Goal: Task Accomplishment & Management: Complete application form

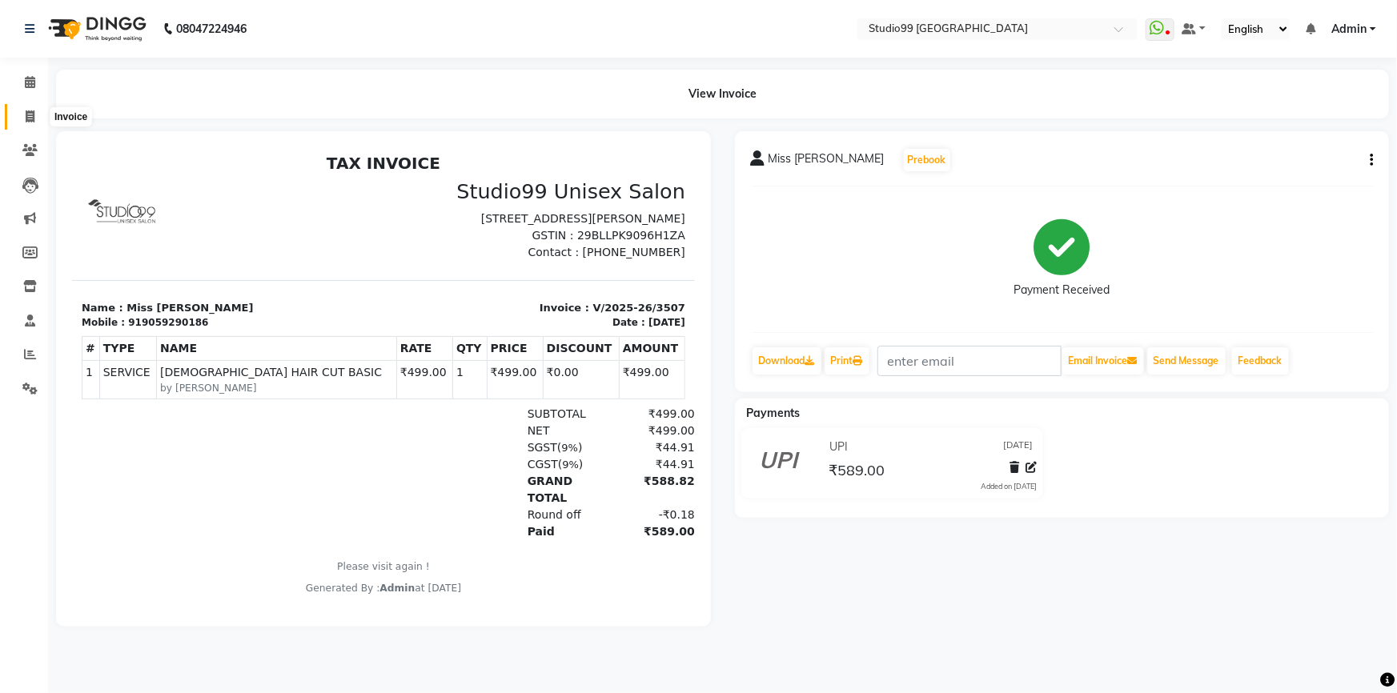
click at [27, 113] on icon at bounding box center [30, 116] width 9 height 12
select select "service"
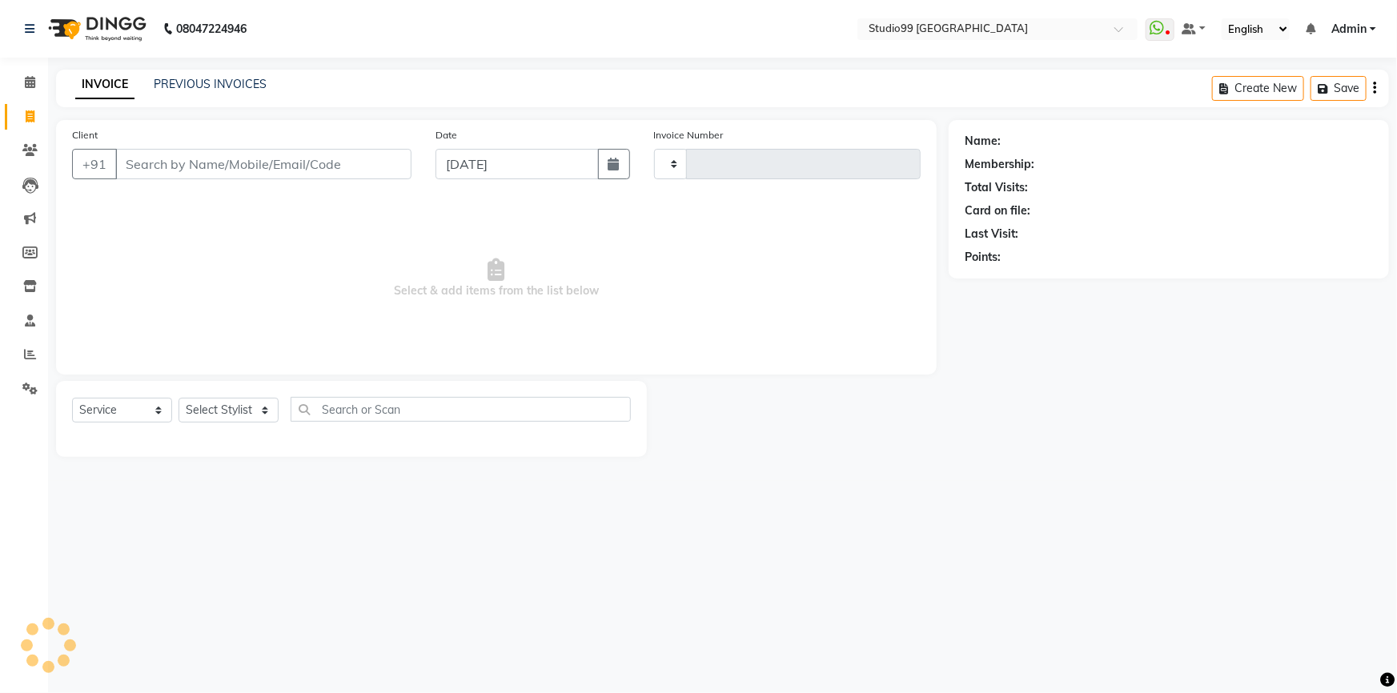
type input "3508"
select select "6042"
click at [229, 415] on select "Select Stylist" at bounding box center [229, 410] width 100 height 25
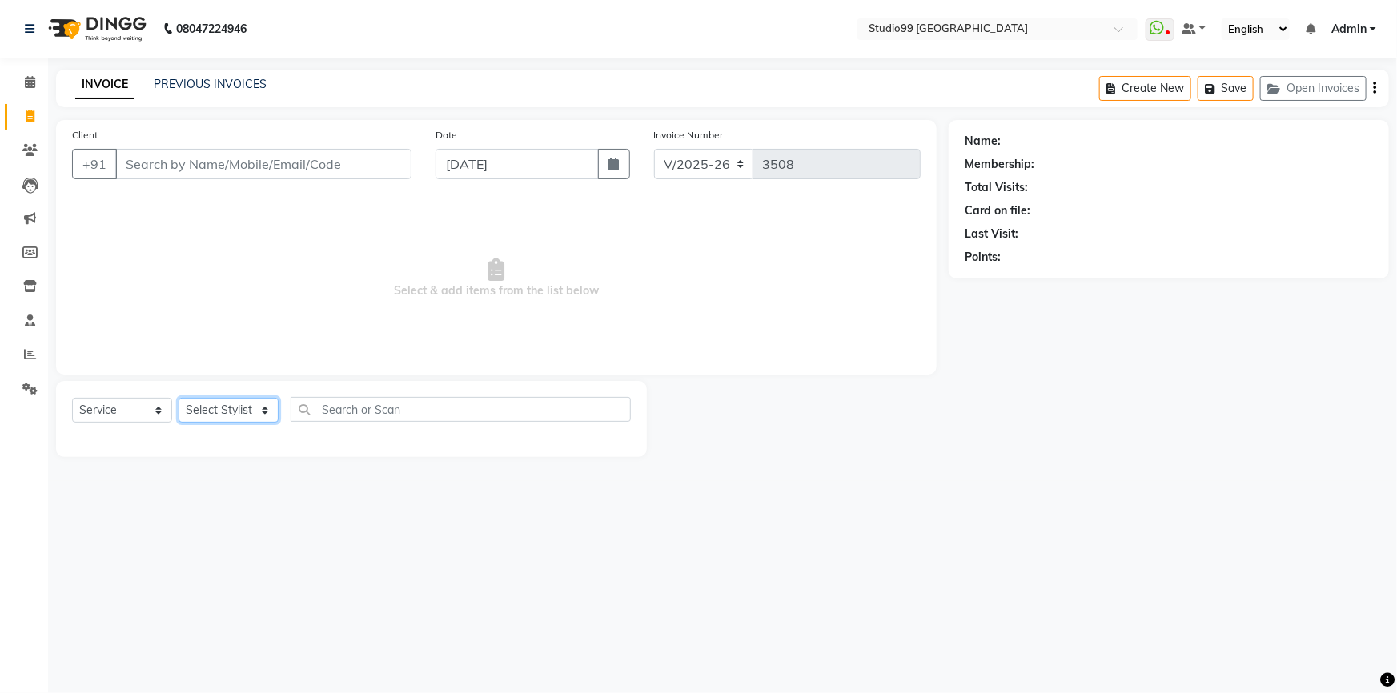
select select "84856"
click at [179, 398] on select "Select Stylist Admin AKSHAY [PERSON_NAME] mahi [PERSON_NAME] [PERSON_NAME] [PER…" at bounding box center [229, 410] width 100 height 25
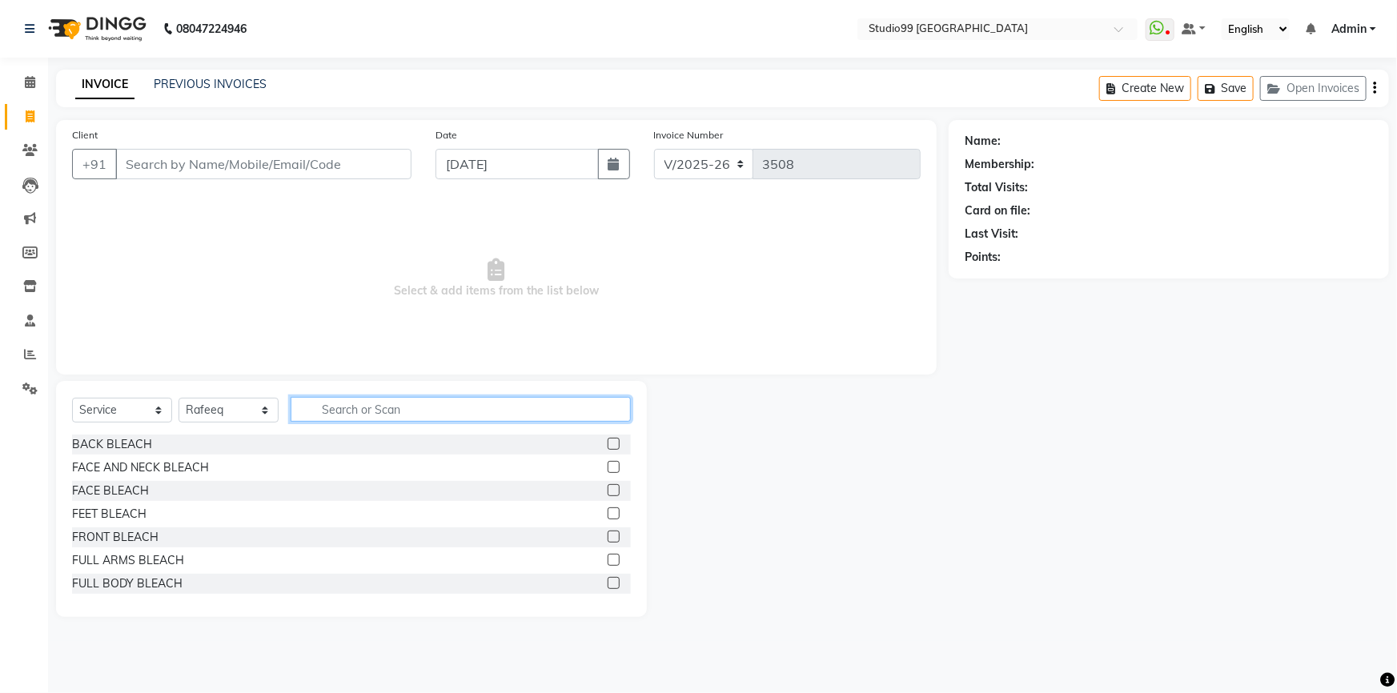
click at [358, 408] on input "text" at bounding box center [461, 409] width 340 height 25
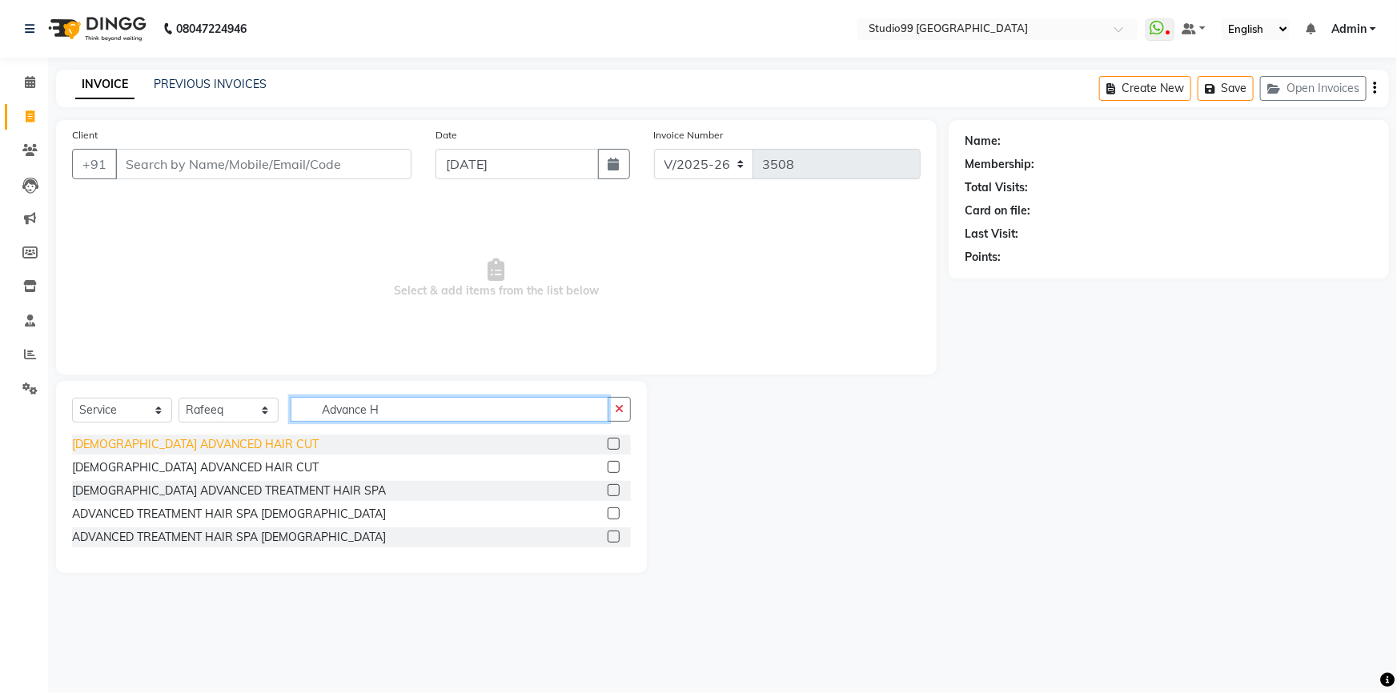
type input "Advance H"
click at [200, 441] on div "[DEMOGRAPHIC_DATA] ADVANCED HAIR CUT" at bounding box center [195, 444] width 247 height 17
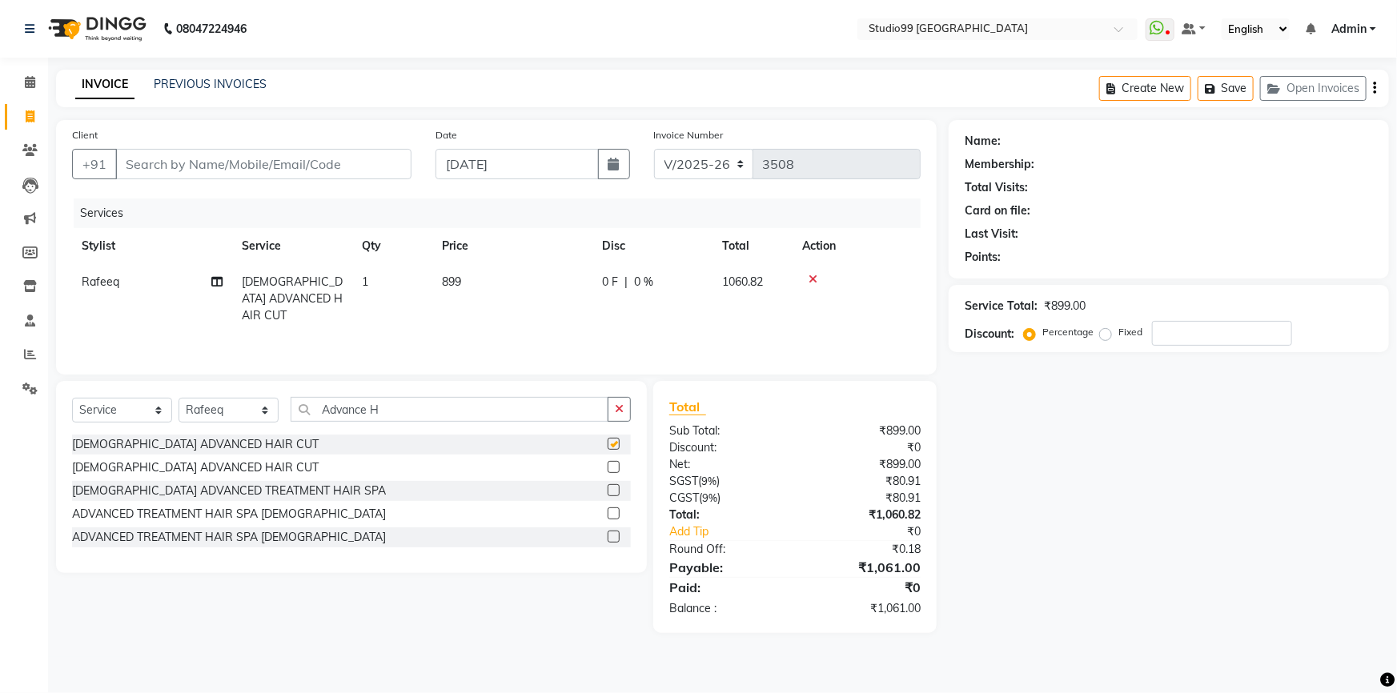
checkbox input "false"
drag, startPoint x: 224, startPoint y: 166, endPoint x: 239, endPoint y: 169, distance: 15.5
click at [228, 167] on input "Client" at bounding box center [263, 164] width 296 height 30
type input "9"
type input "0"
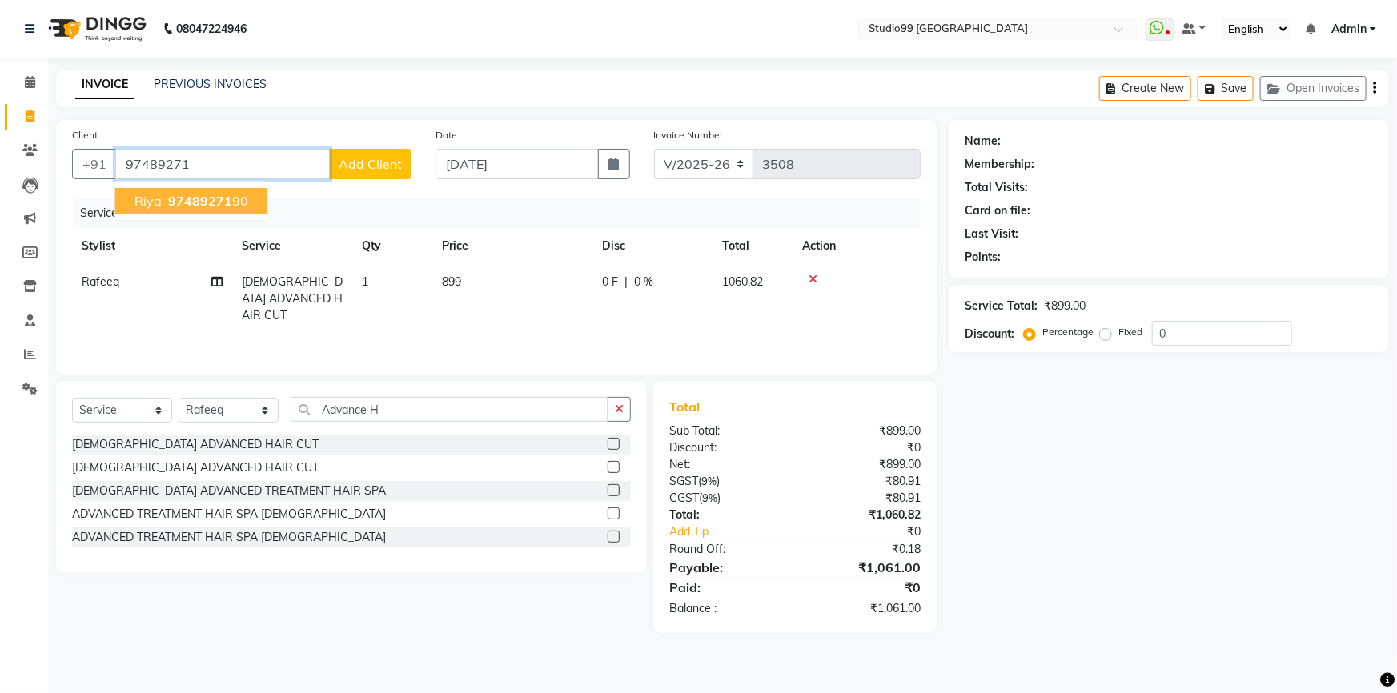
click at [199, 199] on span "97489271" at bounding box center [200, 201] width 64 height 16
type input "9748927190"
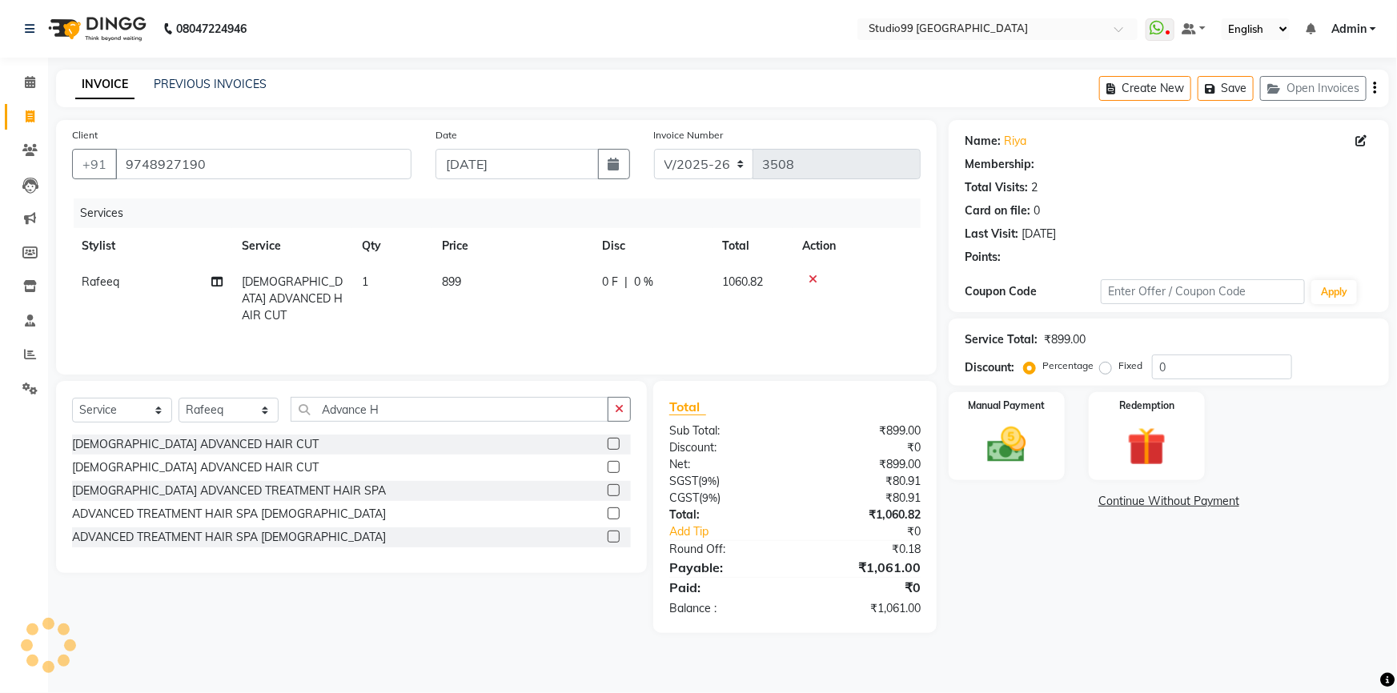
select select "1: Object"
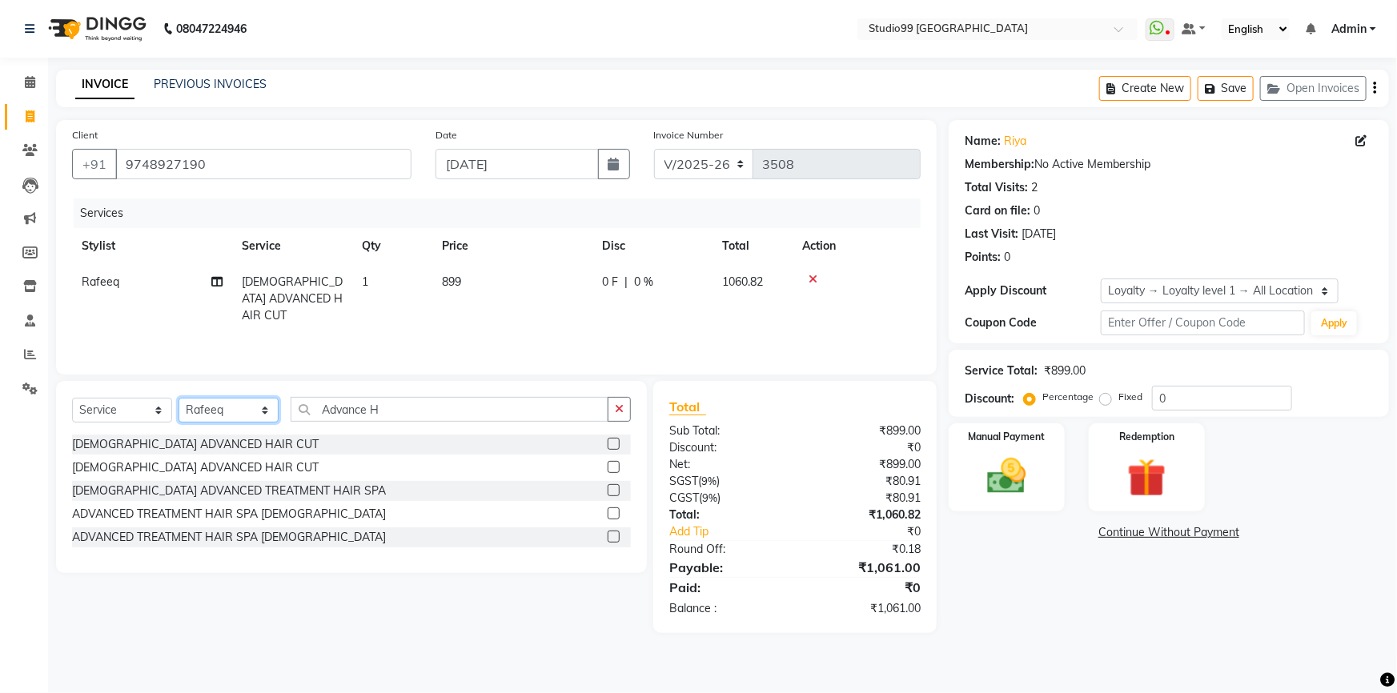
click at [203, 418] on select "Select Stylist Admin AKSHAY [PERSON_NAME] mahi [PERSON_NAME] [PERSON_NAME] [PER…" at bounding box center [229, 410] width 100 height 25
select select "43360"
click at [179, 398] on select "Select Stylist Admin AKSHAY [PERSON_NAME] mahi [PERSON_NAME] [PERSON_NAME] [PER…" at bounding box center [229, 410] width 100 height 25
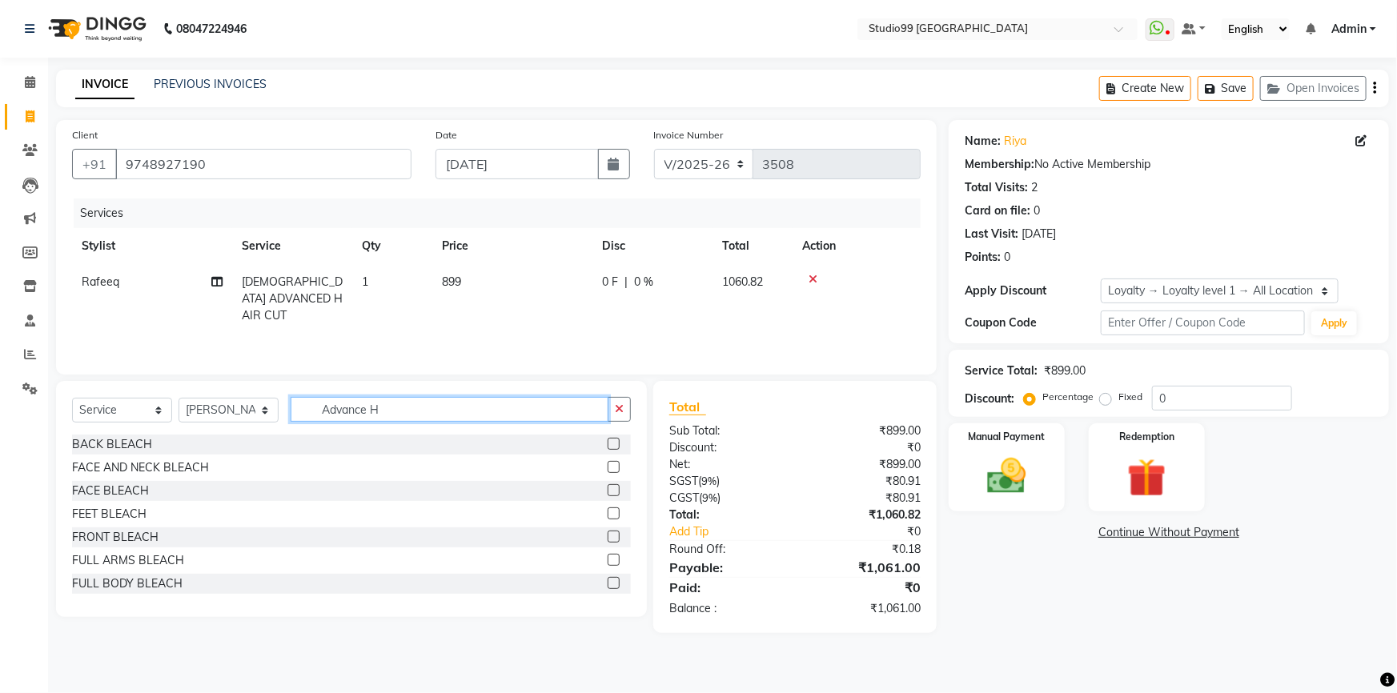
drag, startPoint x: 390, startPoint y: 410, endPoint x: 295, endPoint y: 410, distance: 94.5
click at [295, 410] on input "Advance H" at bounding box center [450, 409] width 318 height 25
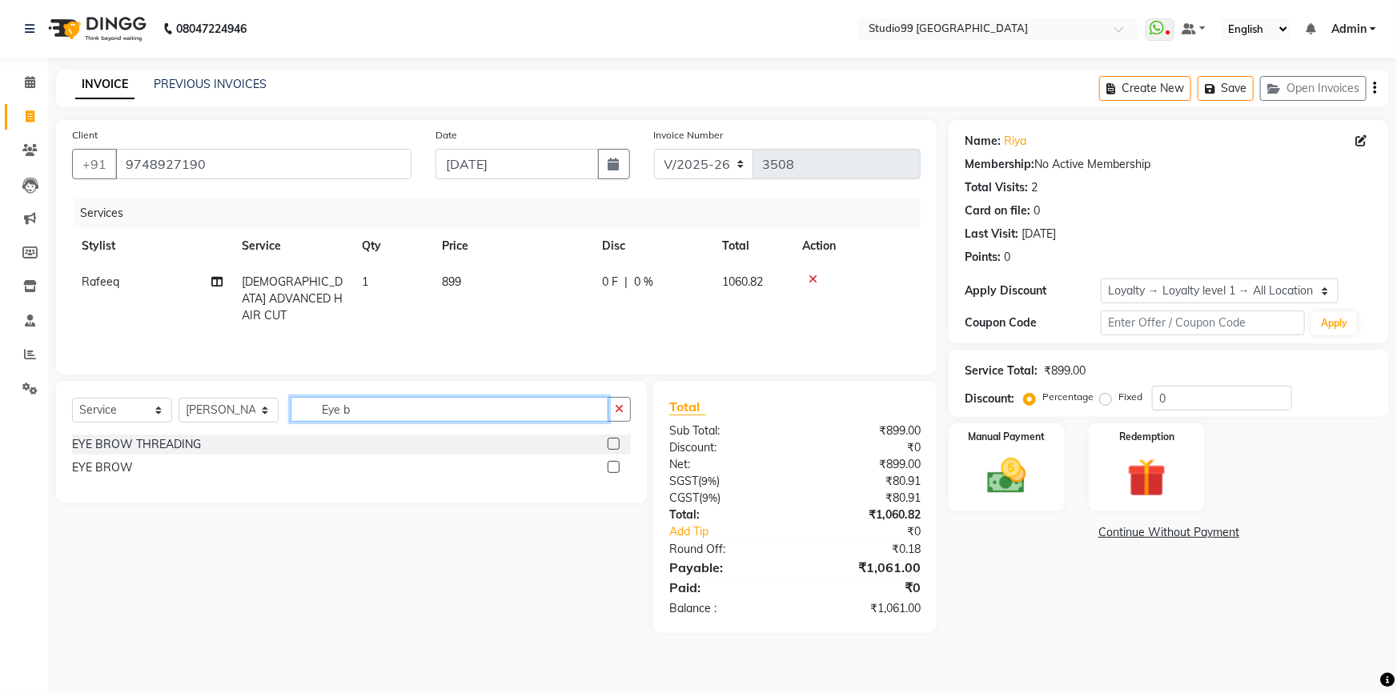
type input "Eye b"
click at [612, 442] on label at bounding box center [614, 444] width 12 height 12
click at [612, 442] on input "checkbox" at bounding box center [613, 445] width 10 height 10
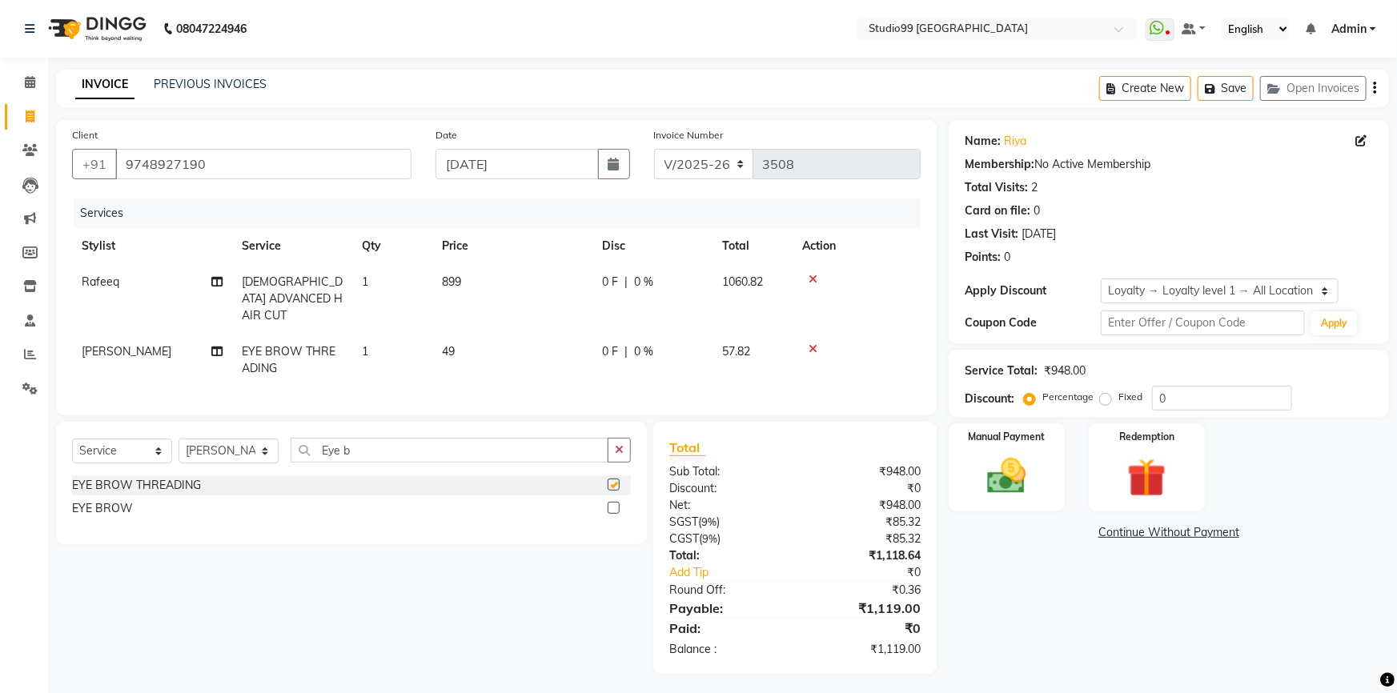
checkbox input "false"
drag, startPoint x: 290, startPoint y: 440, endPoint x: 243, endPoint y: 440, distance: 46.4
click at [243, 440] on div "Select Service Product Membership Package Voucher Prepaid Gift Card Select Styl…" at bounding box center [351, 457] width 559 height 38
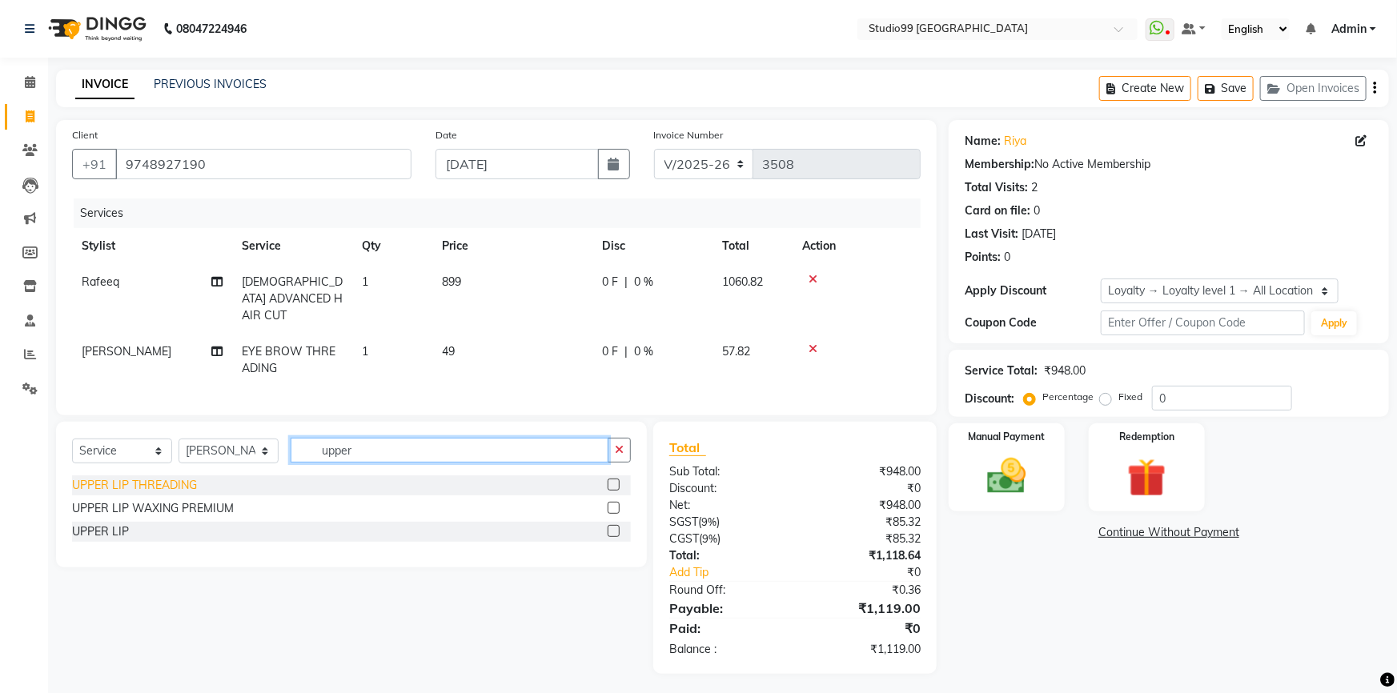
type input "upper"
click at [145, 479] on div "UPPER LIP THREADING" at bounding box center [134, 485] width 125 height 17
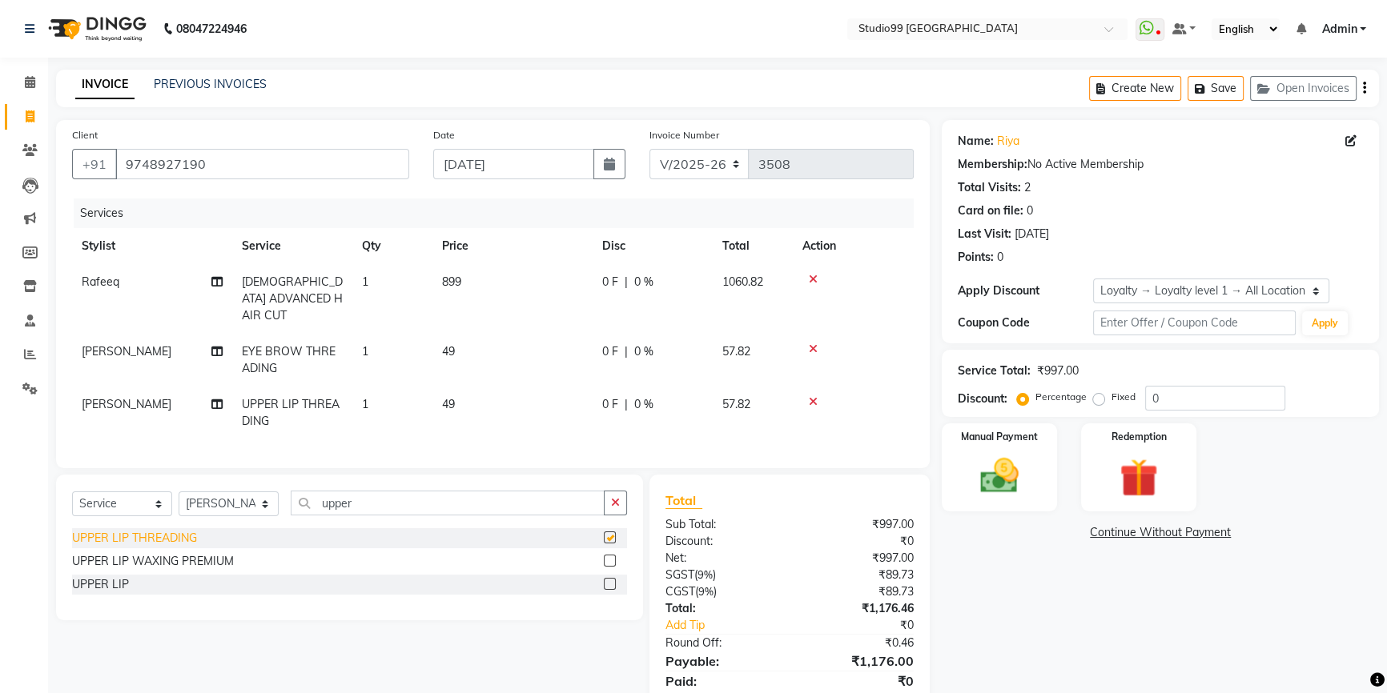
checkbox input "false"
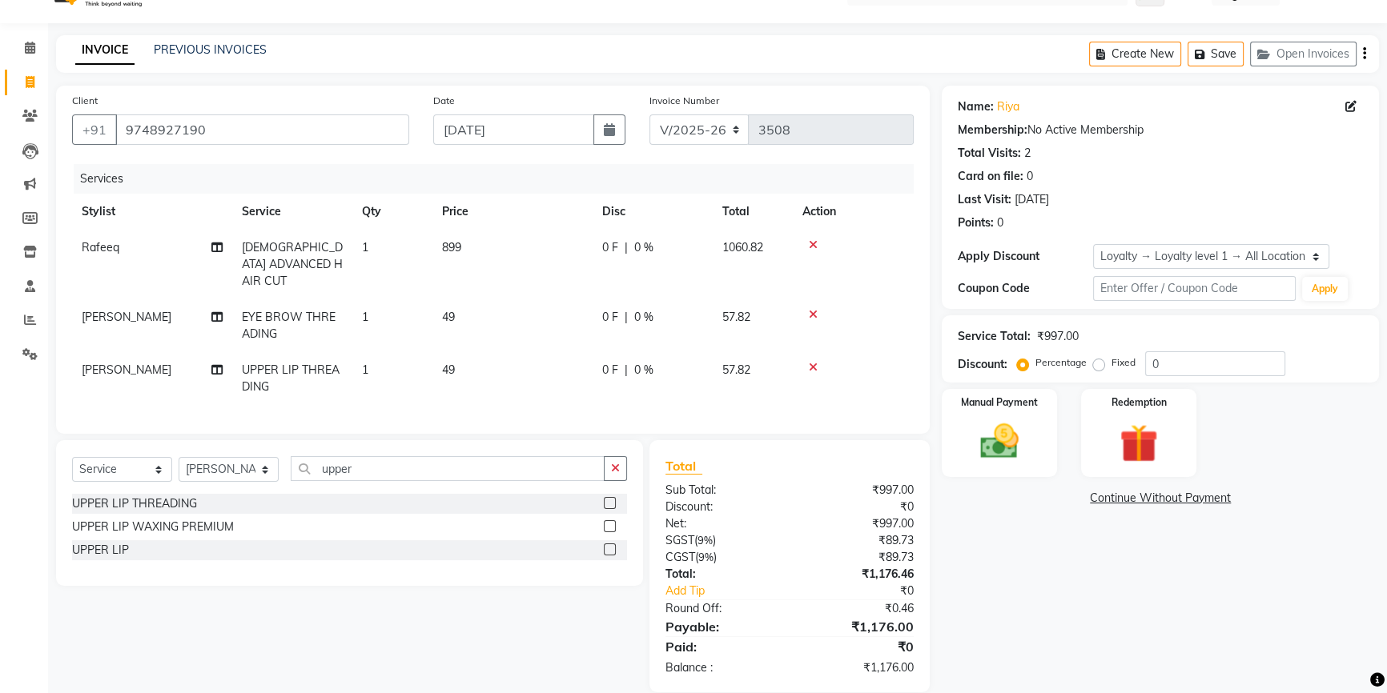
scroll to position [52, 0]
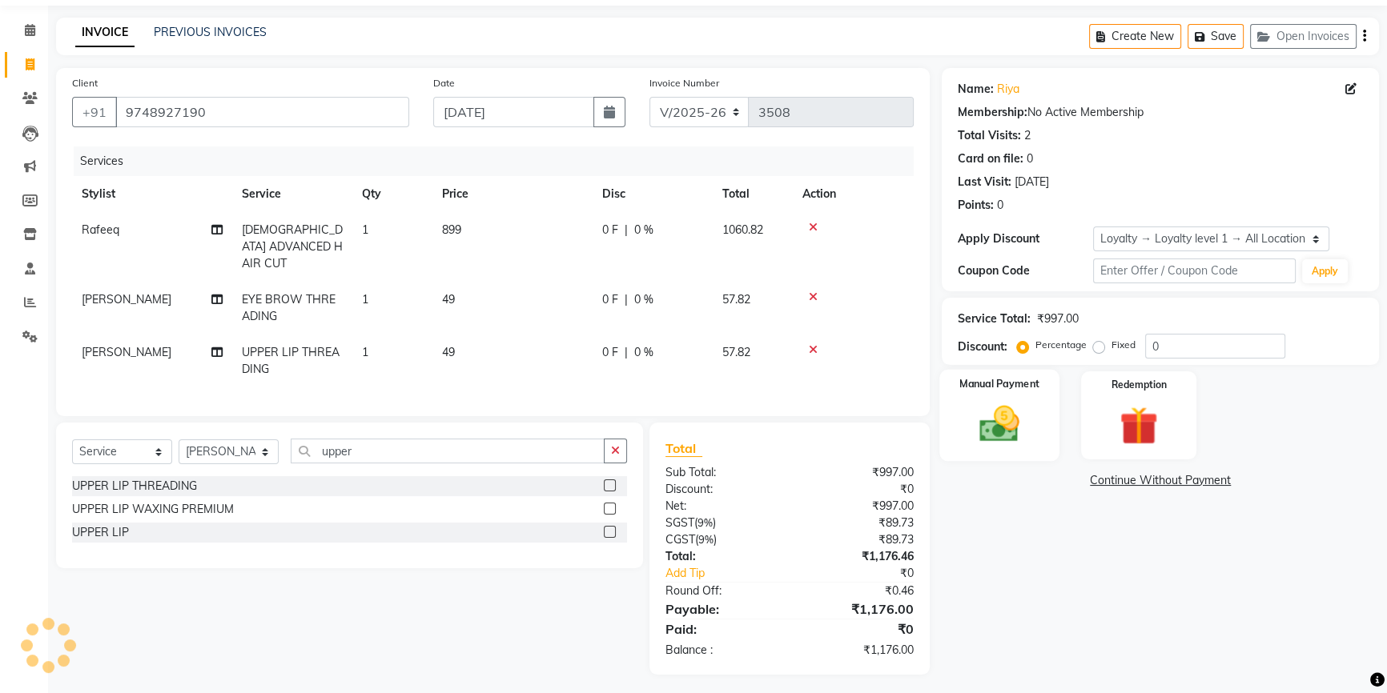
click at [1018, 432] on img at bounding box center [999, 424] width 65 height 46
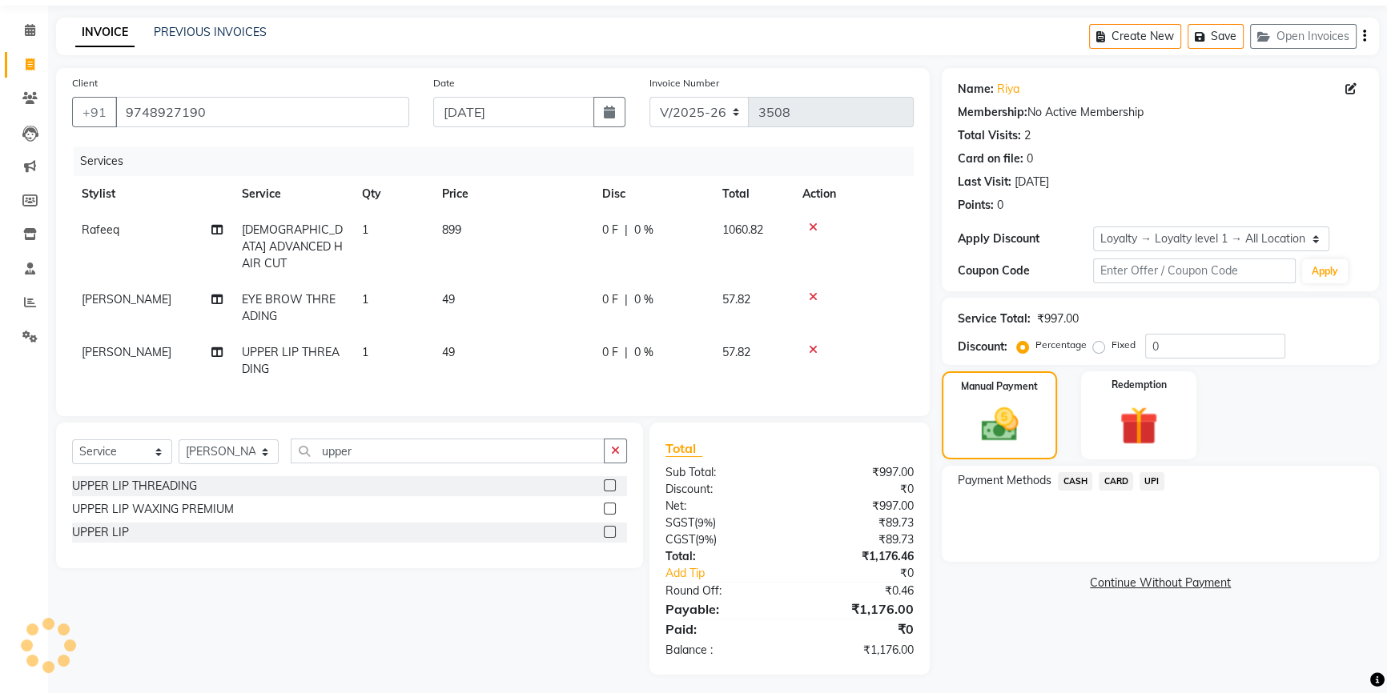
click at [1151, 484] on span "UPI" at bounding box center [1151, 481] width 25 height 18
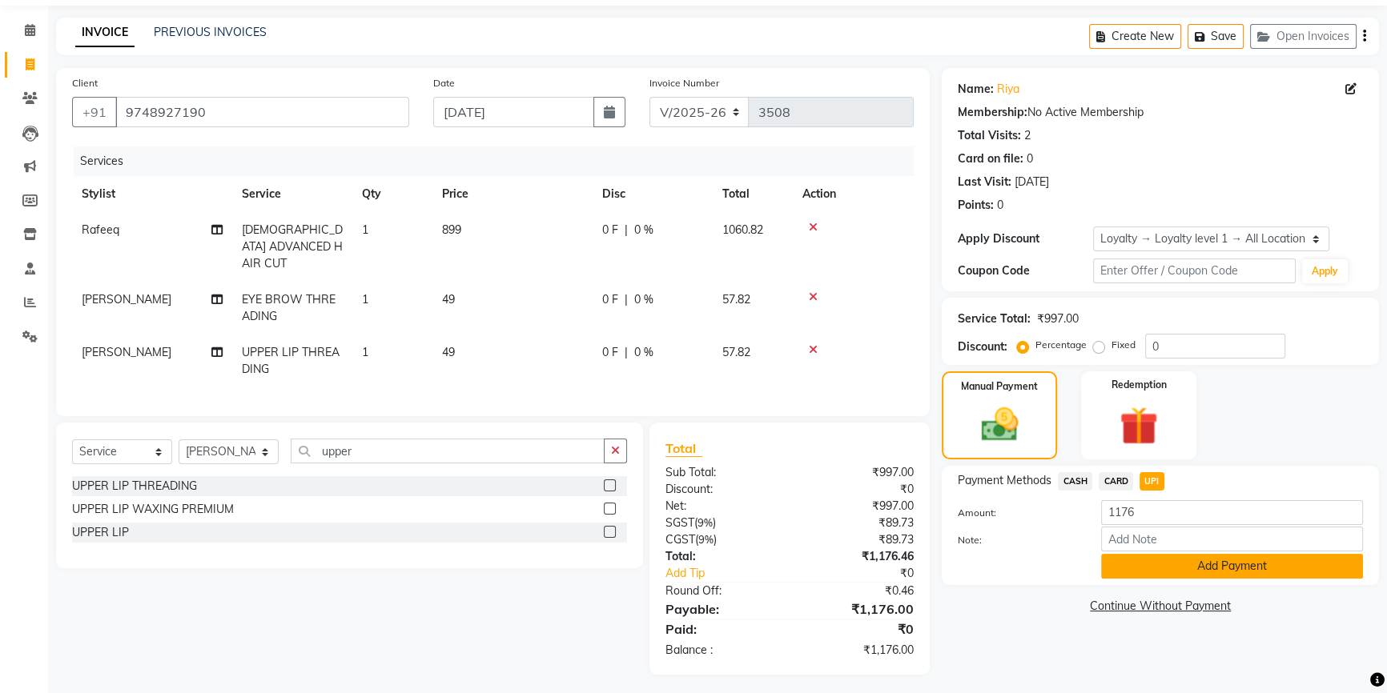
click at [1171, 567] on button "Add Payment" at bounding box center [1232, 566] width 262 height 25
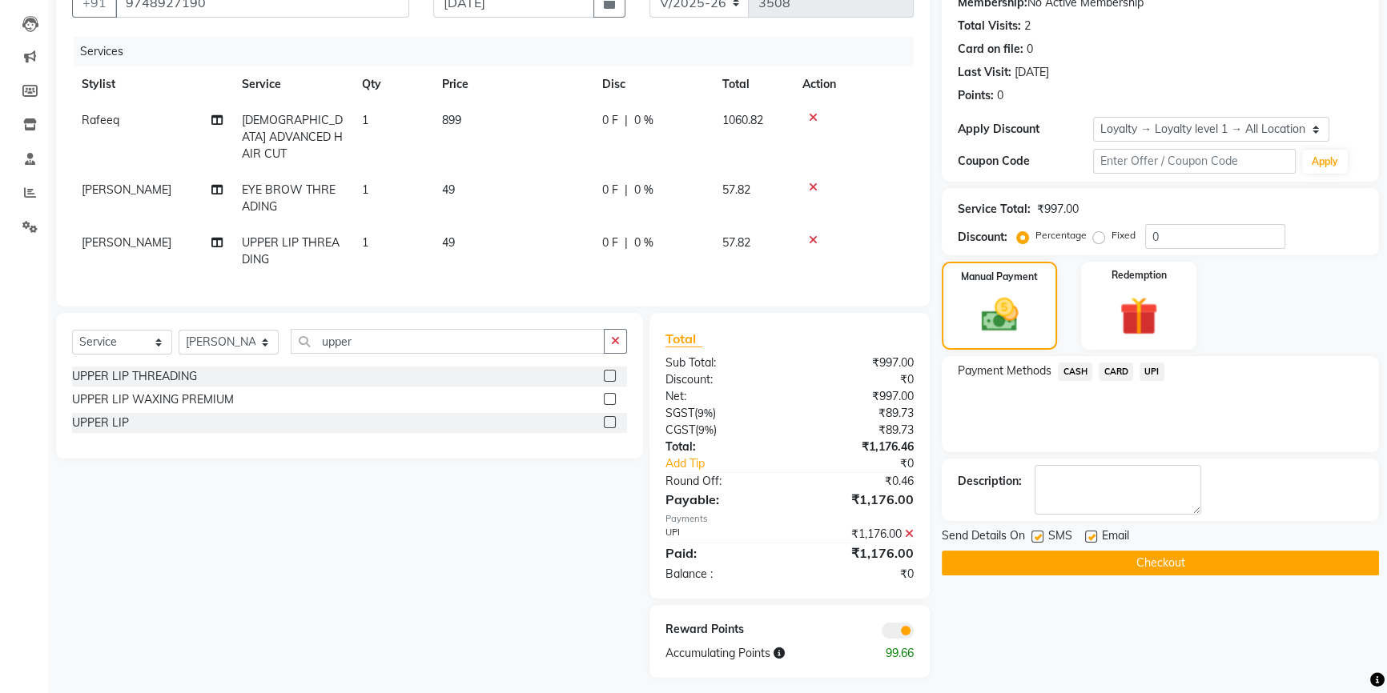
scroll to position [165, 0]
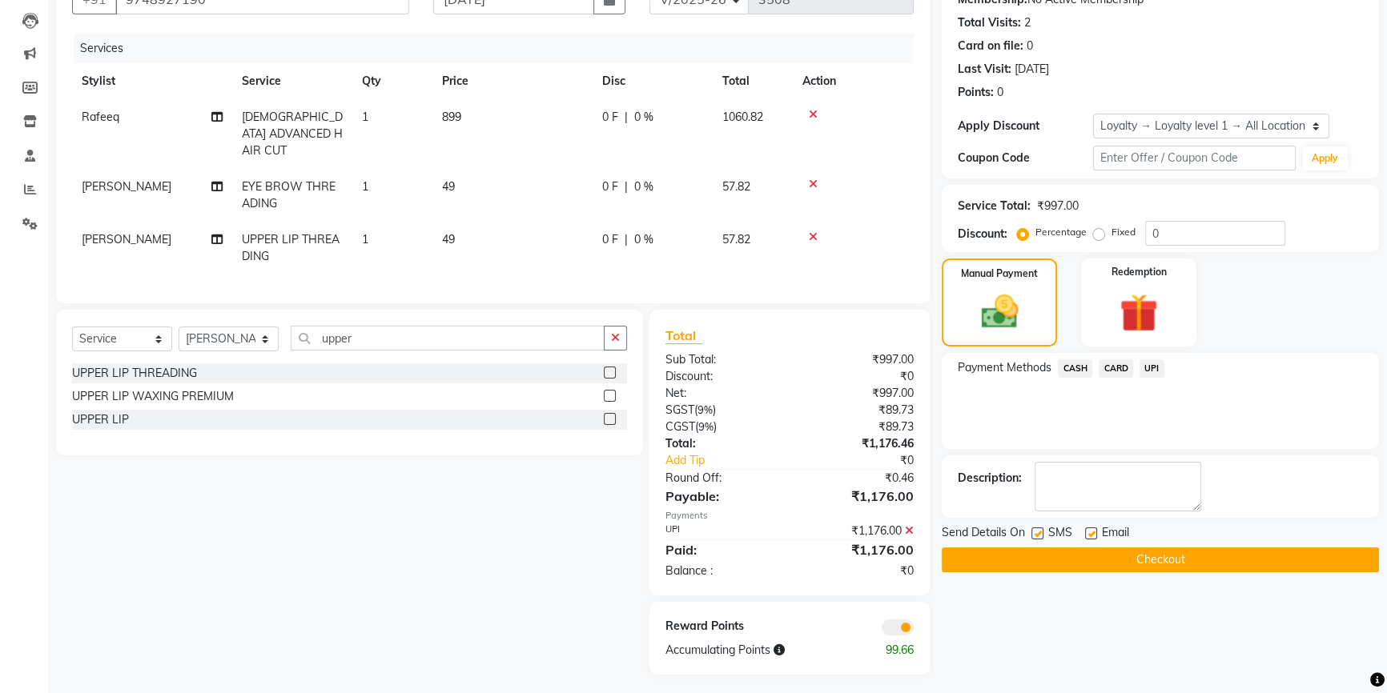
click at [1155, 560] on button "Checkout" at bounding box center [1160, 560] width 437 height 25
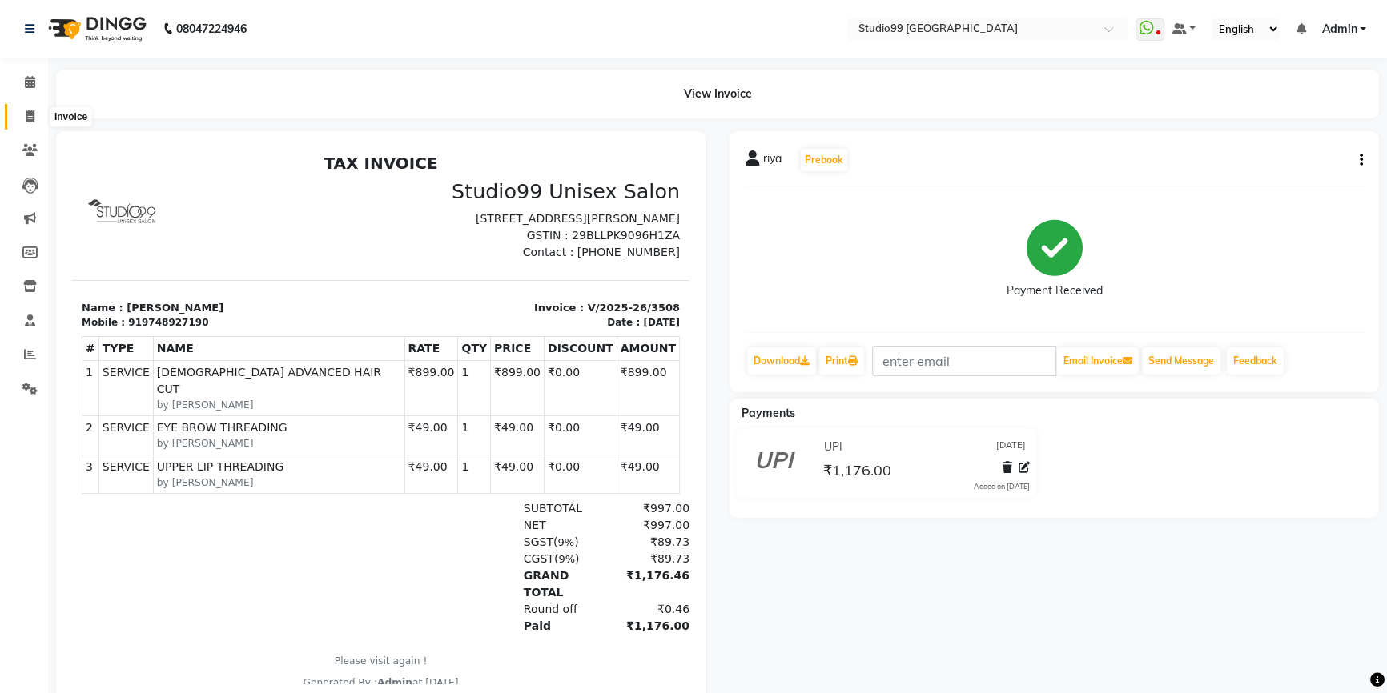
click at [23, 116] on span at bounding box center [30, 117] width 28 height 18
select select "service"
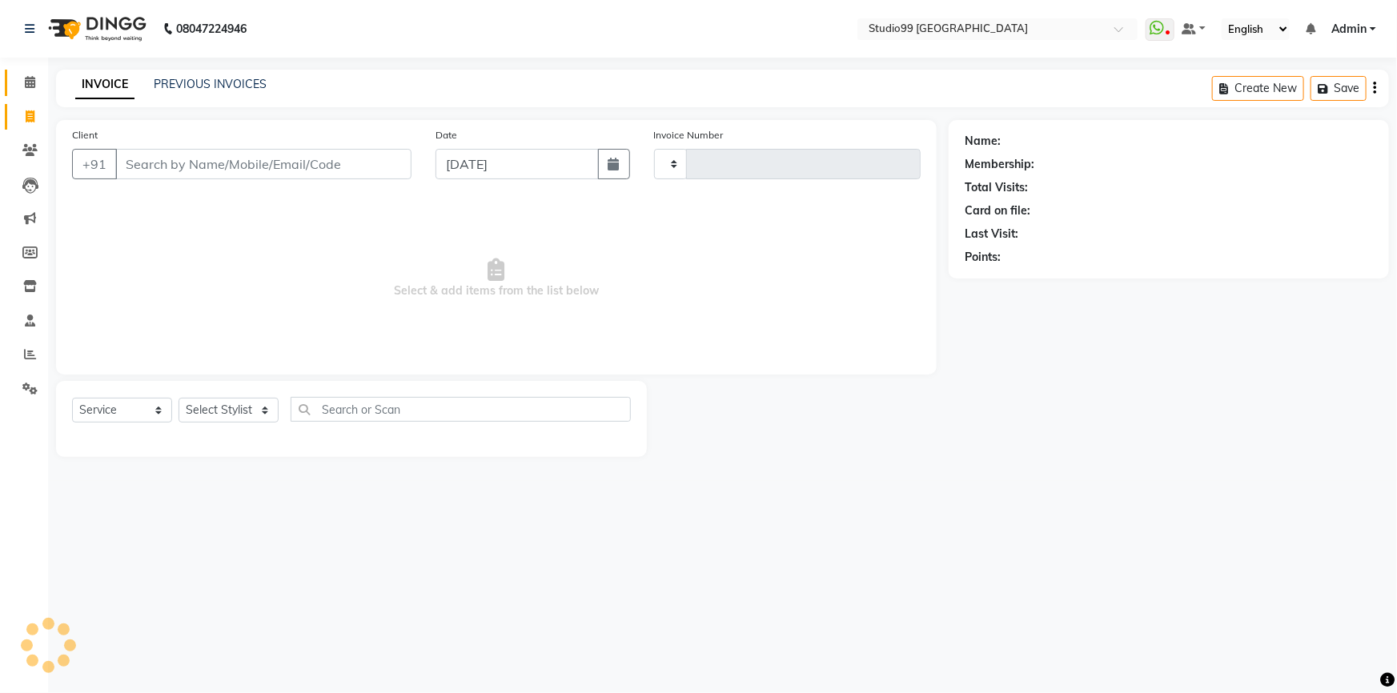
type input "3509"
select select "6042"
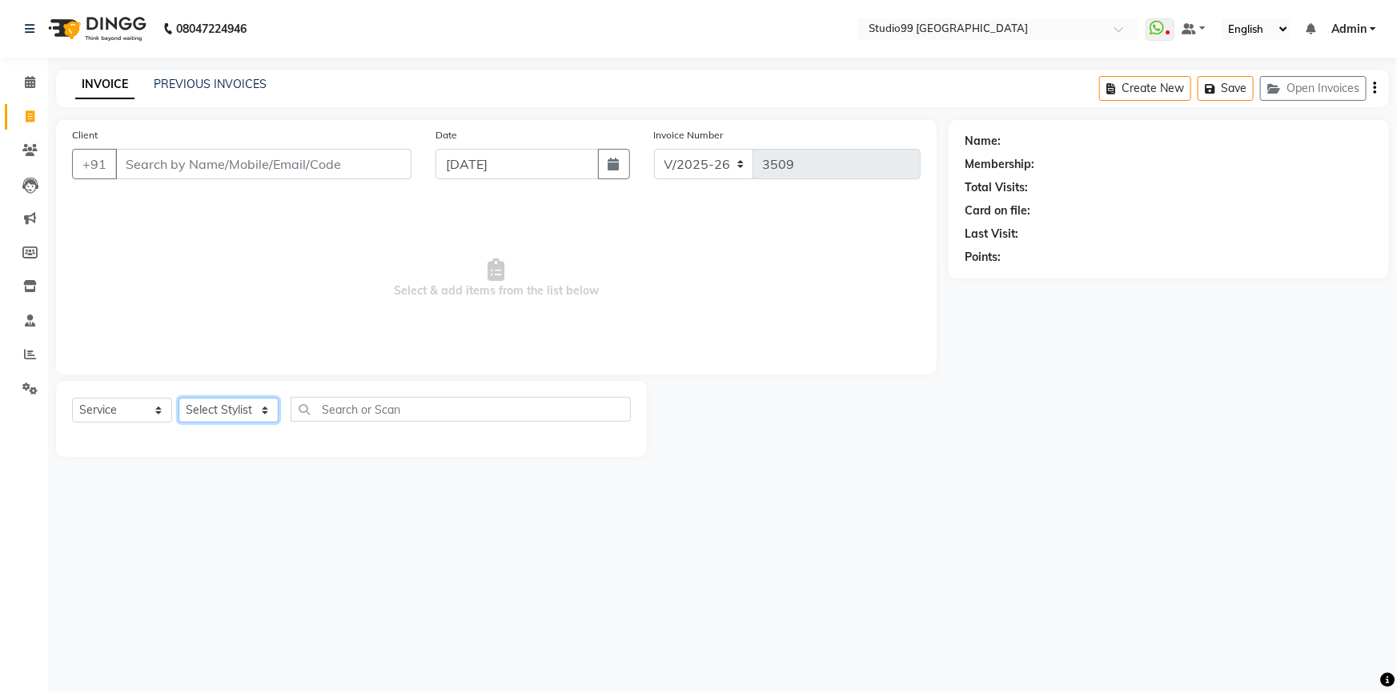
click at [237, 408] on select "Select Stylist Admin AKSHAY [PERSON_NAME] mahi [PERSON_NAME] [PERSON_NAME] [PER…" at bounding box center [229, 410] width 100 height 25
click at [110, 408] on select "Select Service Product Membership Package Voucher Prepaid Gift Card" at bounding box center [122, 410] width 100 height 25
click at [72, 398] on select "Select Service Product Membership Package Voucher Prepaid Gift Card" at bounding box center [122, 410] width 100 height 25
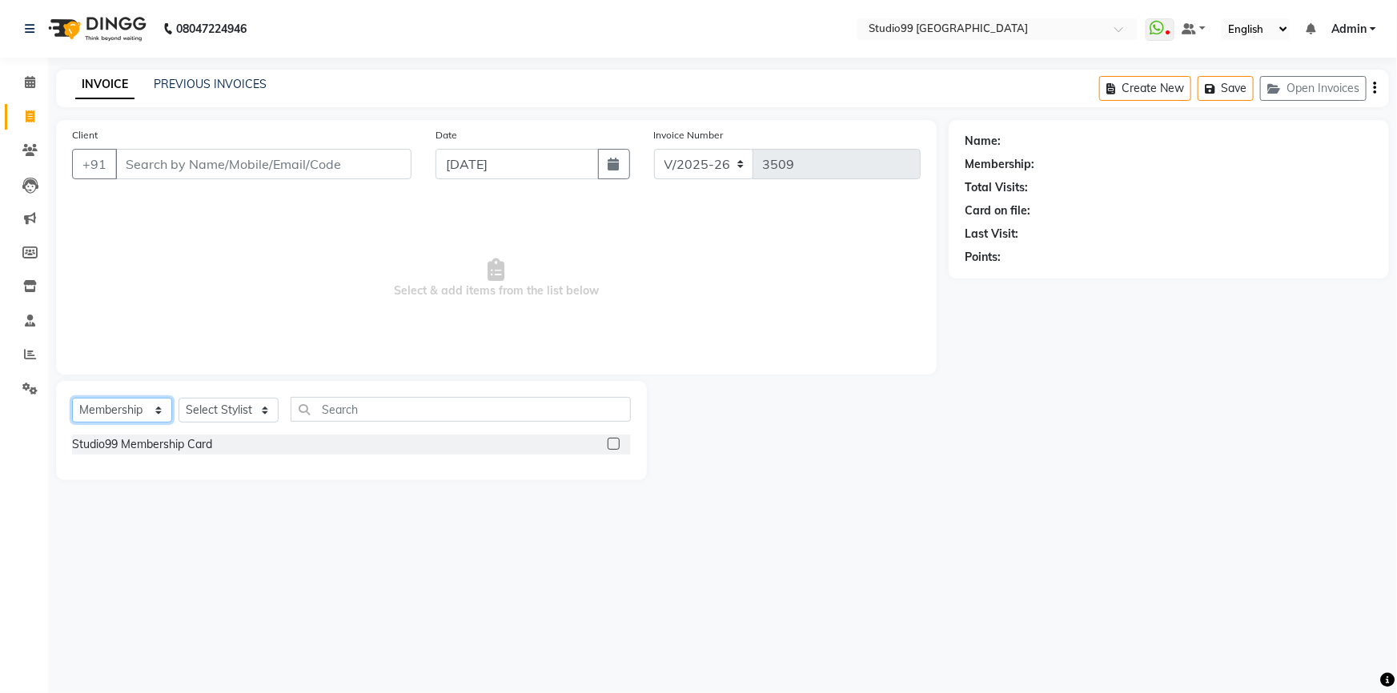
click at [144, 414] on select "Select Service Product Membership Package Voucher Prepaid Gift Card" at bounding box center [122, 410] width 100 height 25
select select "package"
click at [72, 398] on select "Select Service Product Membership Package Voucher Prepaid Gift Card" at bounding box center [122, 410] width 100 height 25
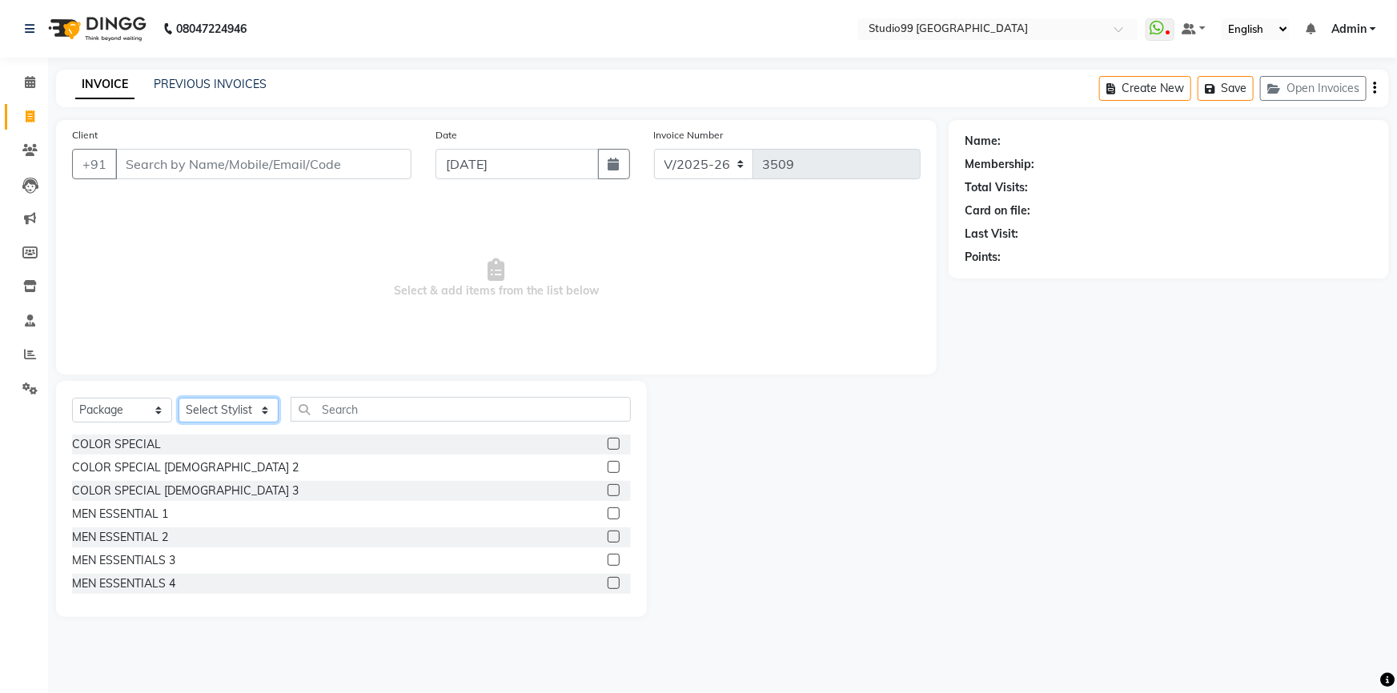
click at [222, 412] on select "Select Stylist Admin AKSHAY [PERSON_NAME] mahi [PERSON_NAME] [PERSON_NAME] [PER…" at bounding box center [229, 410] width 100 height 25
select select "43358"
click at [179, 398] on select "Select Stylist Admin AKSHAY [PERSON_NAME] mahi [PERSON_NAME] [PERSON_NAME] [PER…" at bounding box center [229, 410] width 100 height 25
click at [160, 541] on div "MEN ESSENTIAL 2" at bounding box center [120, 537] width 96 height 17
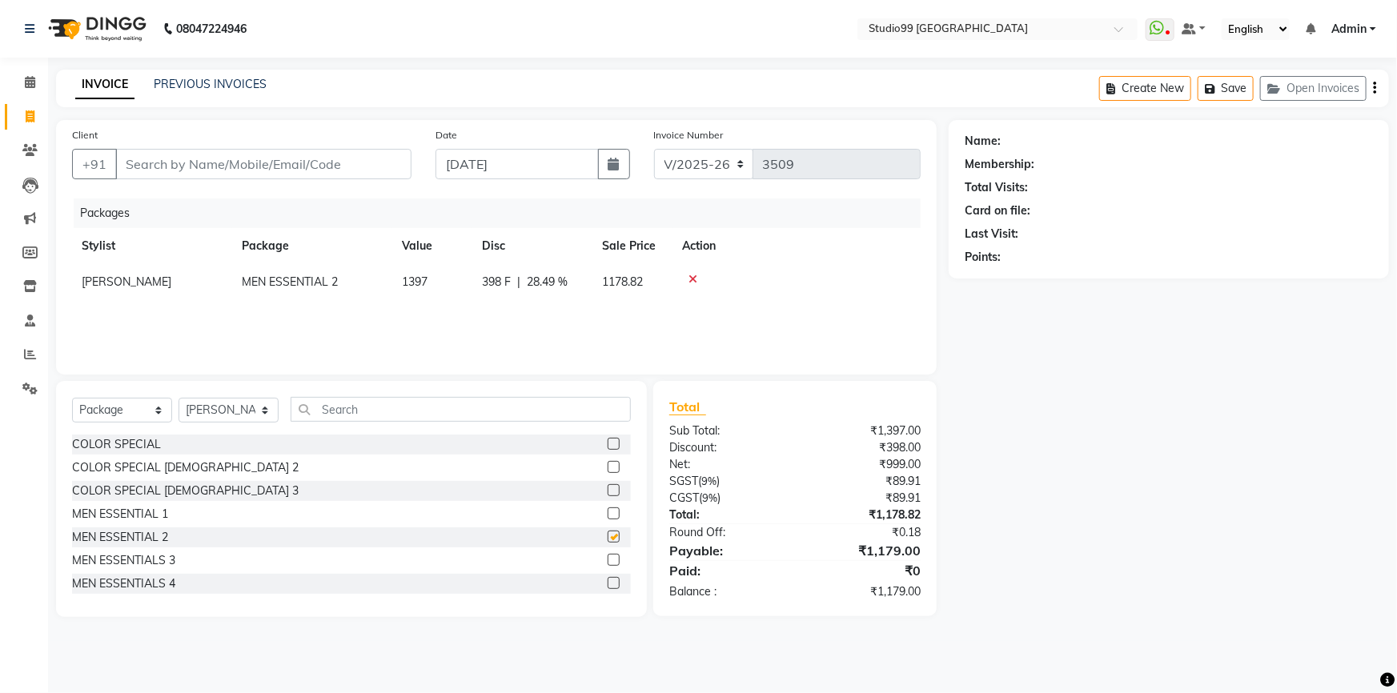
checkbox input "false"
drag, startPoint x: 263, startPoint y: 167, endPoint x: 334, endPoint y: 167, distance: 70.5
click at [264, 167] on input "Client" at bounding box center [263, 164] width 296 height 30
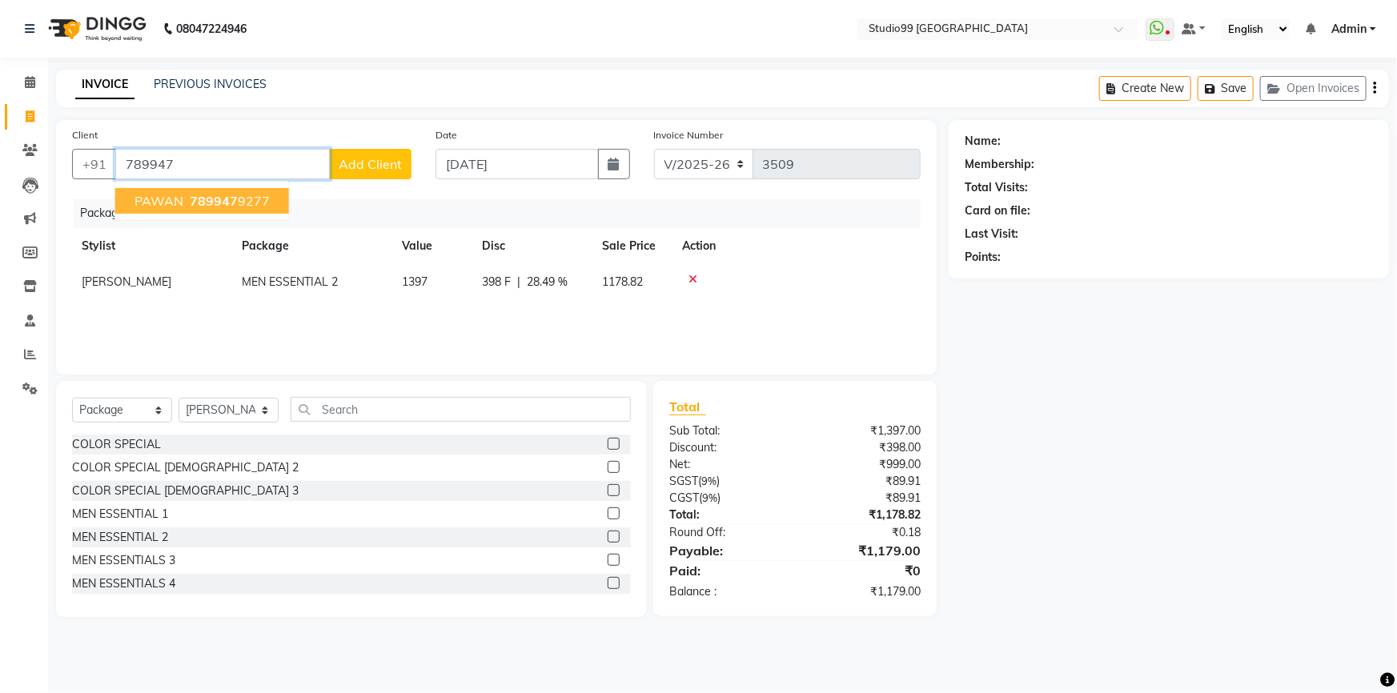
click at [247, 201] on ngb-highlight "789947 9277" at bounding box center [228, 201] width 83 height 16
type input "7899479277"
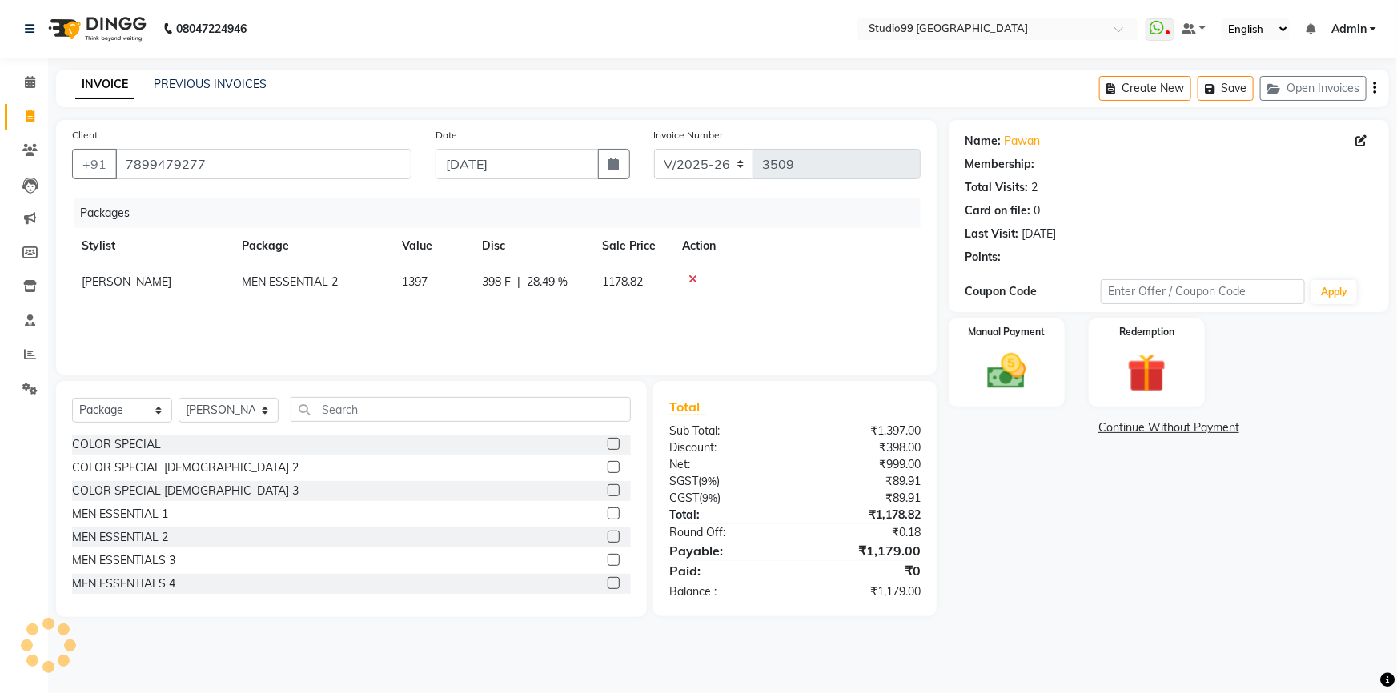
select select "1: Object"
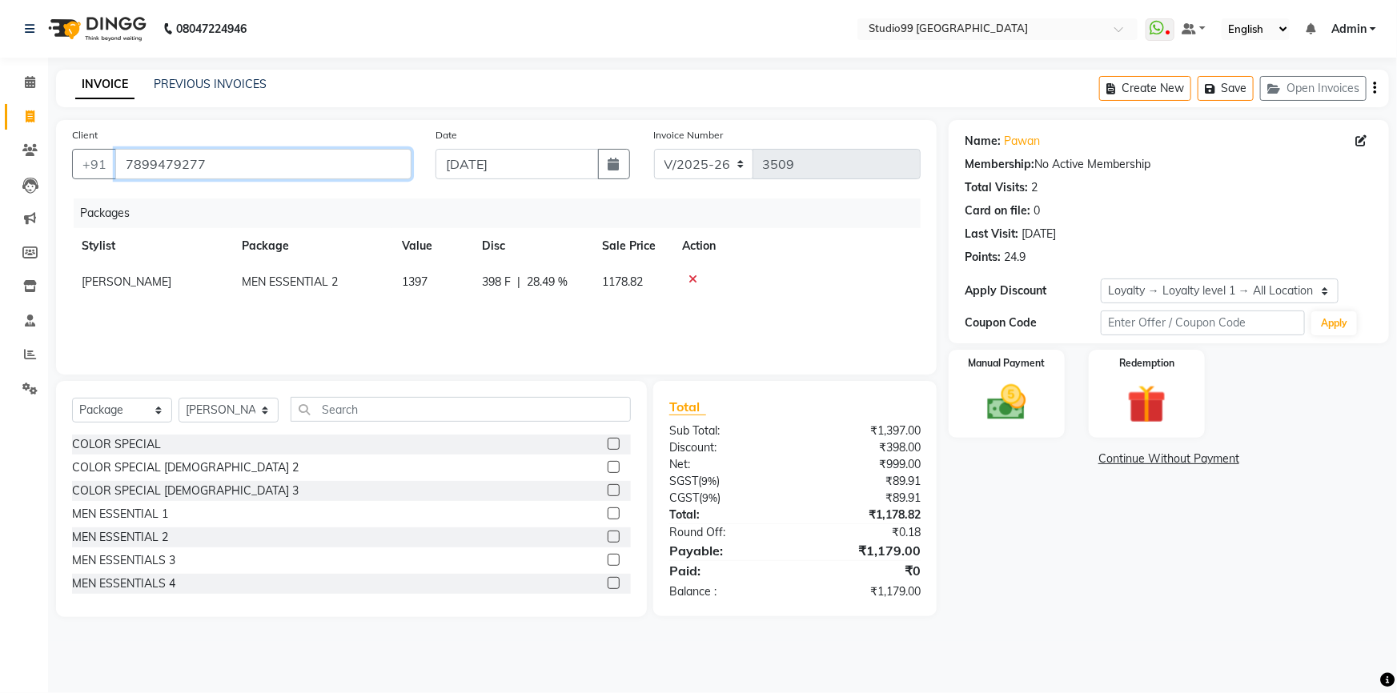
drag, startPoint x: 126, startPoint y: 165, endPoint x: 242, endPoint y: 167, distance: 116.1
click at [242, 167] on input "7899479277" at bounding box center [263, 164] width 296 height 30
click at [1025, 396] on img at bounding box center [1007, 403] width 66 height 46
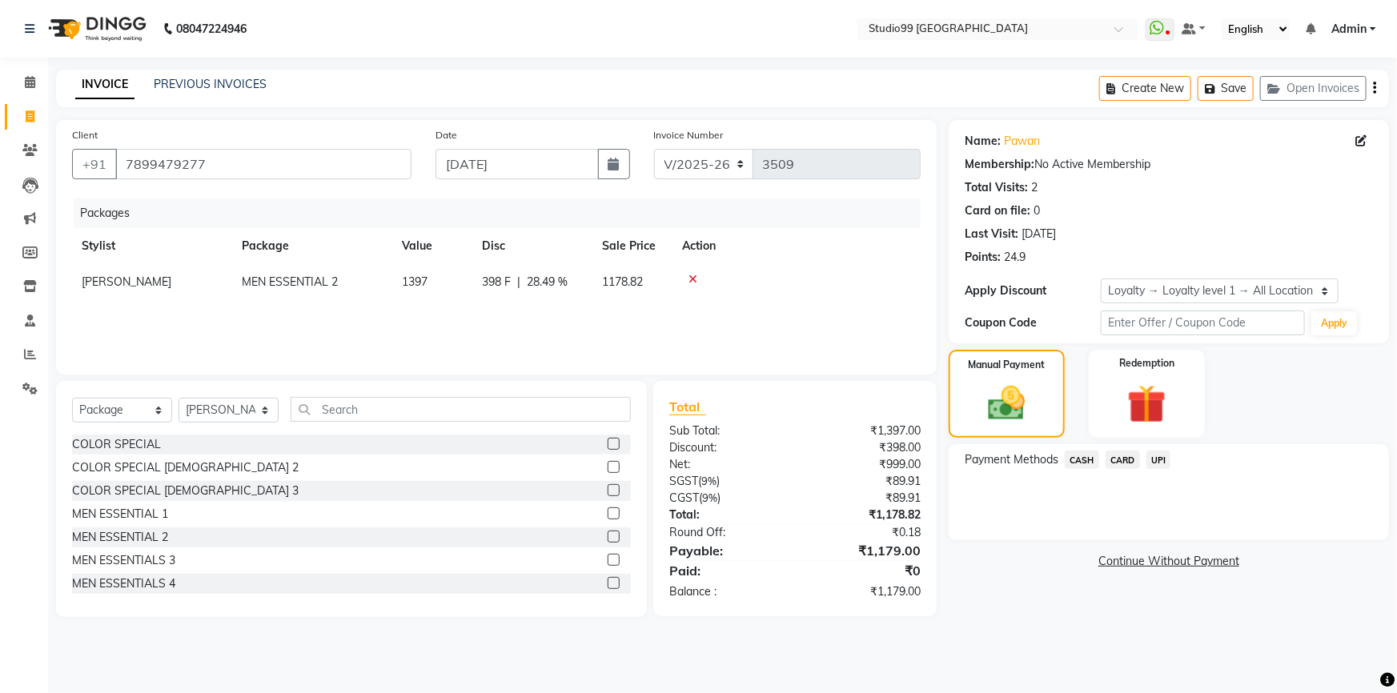
click at [1155, 461] on span "UPI" at bounding box center [1159, 460] width 25 height 18
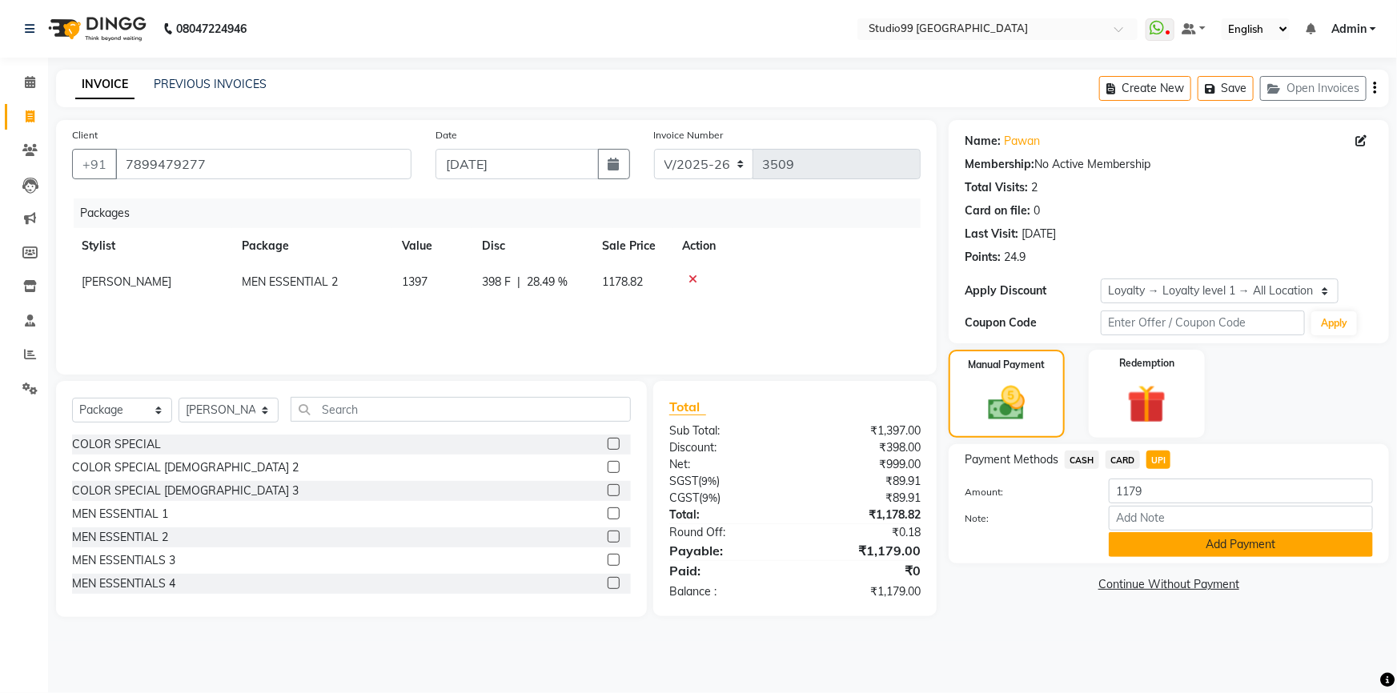
click at [1201, 546] on button "Add Payment" at bounding box center [1241, 544] width 264 height 25
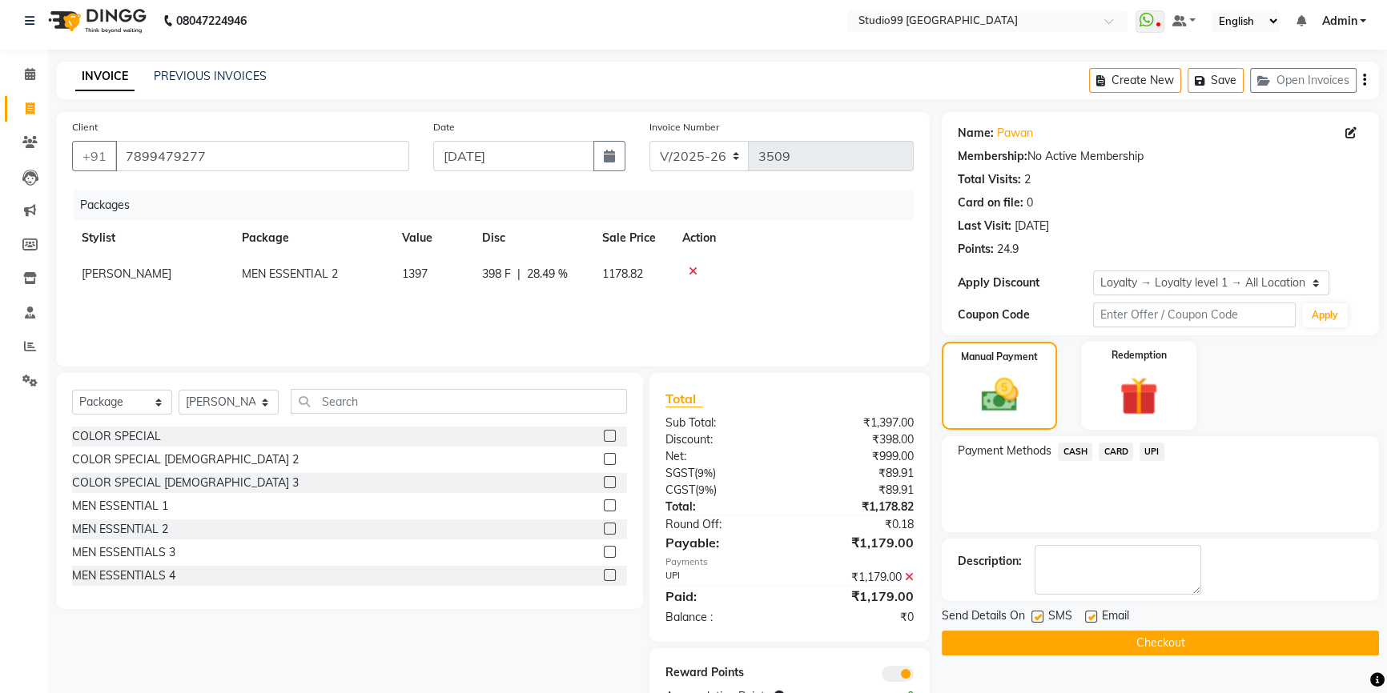
scroll to position [61, 0]
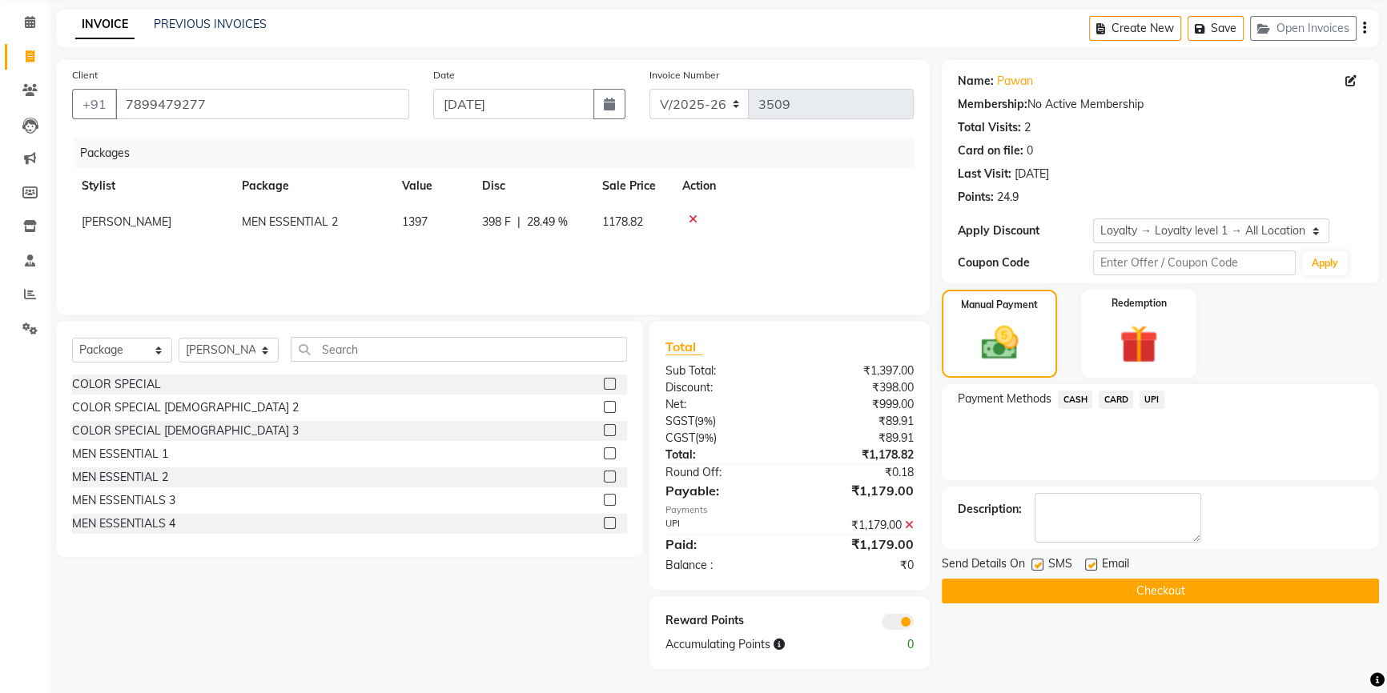
drag, startPoint x: 1175, startPoint y: 588, endPoint x: 1147, endPoint y: 586, distance: 27.3
click at [1172, 588] on button "Checkout" at bounding box center [1160, 591] width 437 height 25
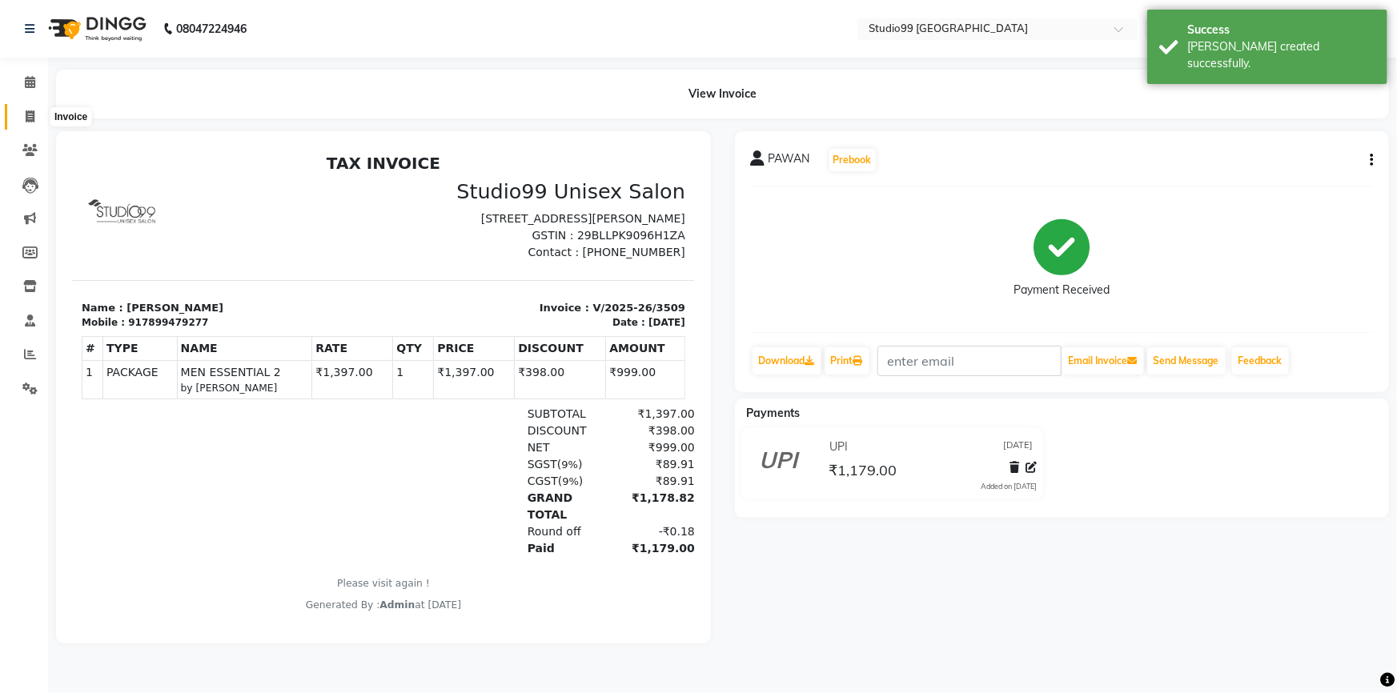
click at [26, 122] on icon at bounding box center [30, 116] width 9 height 12
select select "6042"
select select "service"
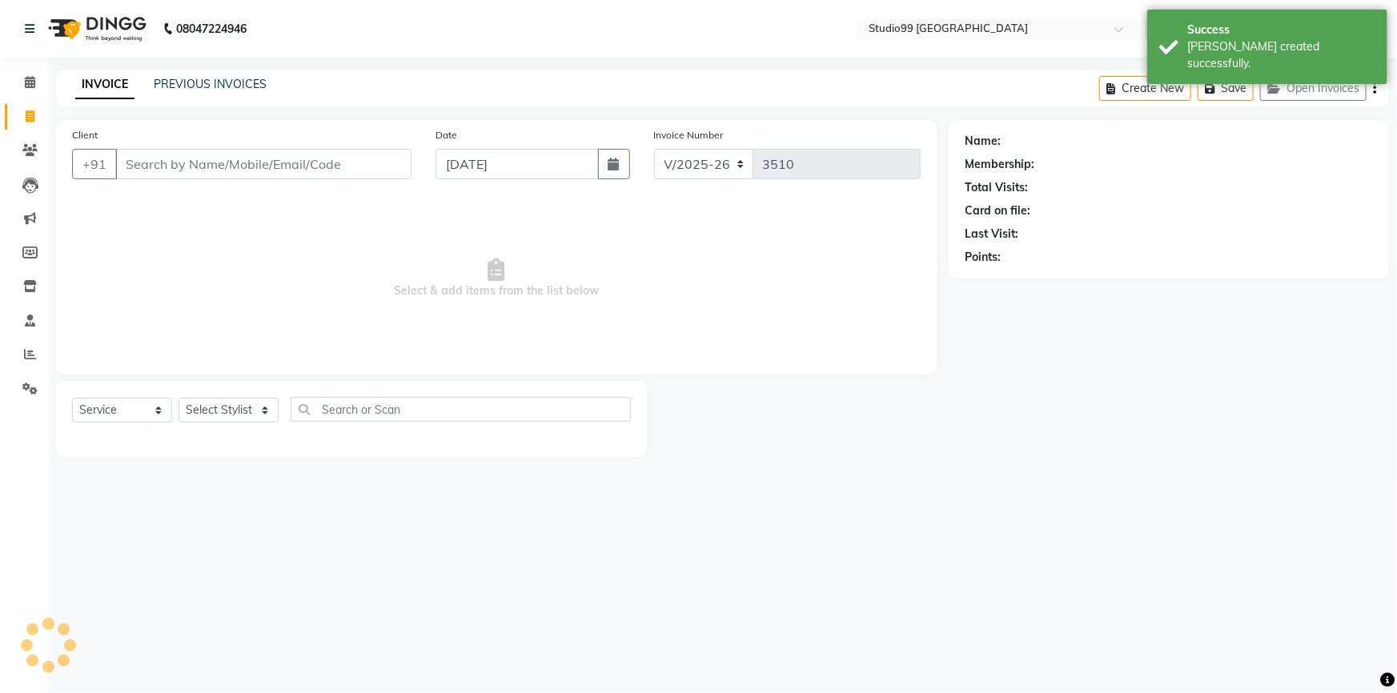
click at [211, 171] on input "Client" at bounding box center [263, 164] width 296 height 30
type input "7899479277"
select select "1: Object"
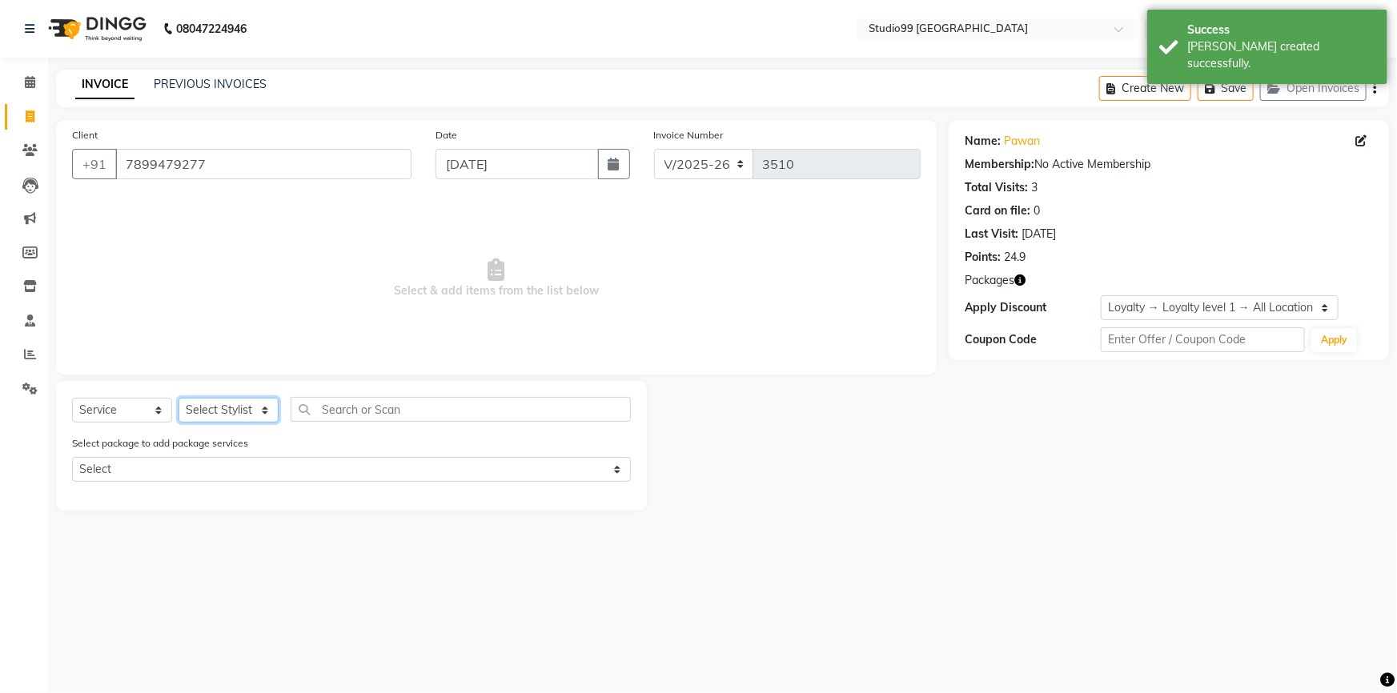
click at [211, 411] on select "Select Stylist Admin AKSHAY [PERSON_NAME] mahi [PERSON_NAME] [PERSON_NAME] [PER…" at bounding box center [229, 410] width 100 height 25
select select "52201"
click at [179, 398] on select "Select Stylist Admin AKSHAY [PERSON_NAME] mahi [PERSON_NAME] [PERSON_NAME] [PER…" at bounding box center [229, 410] width 100 height 25
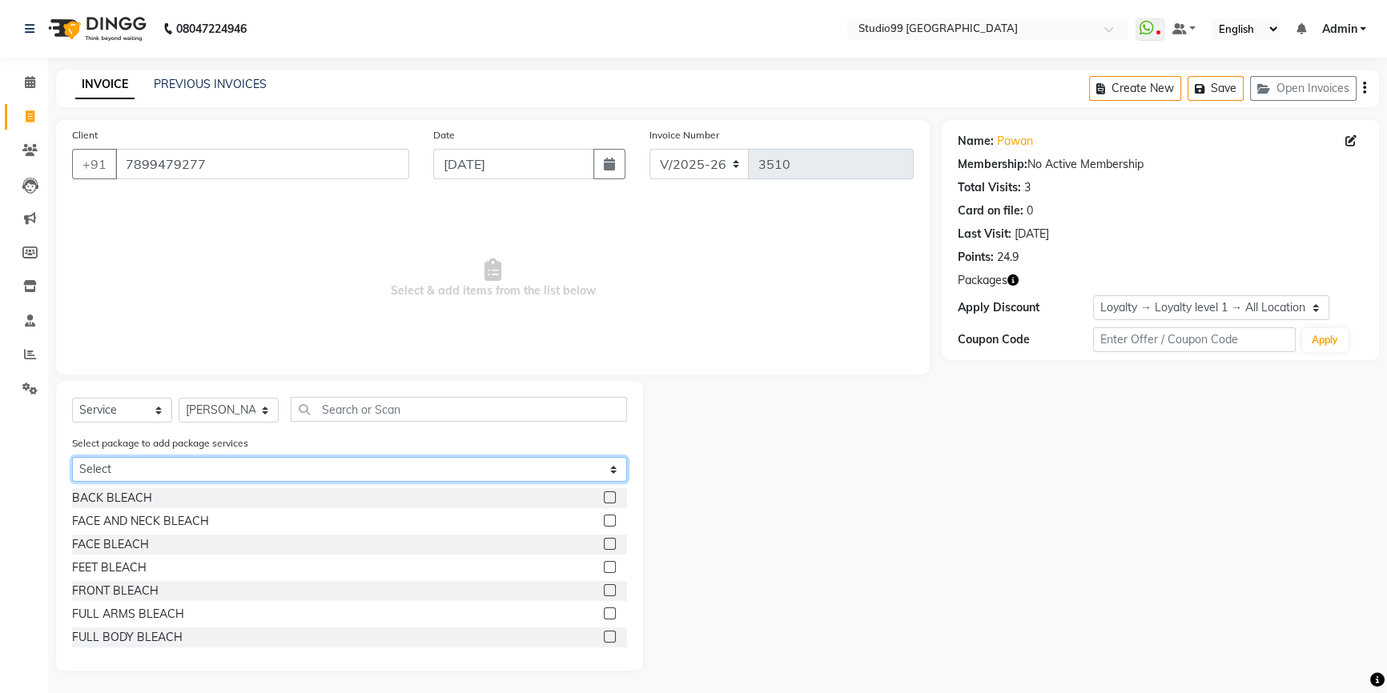
click at [140, 473] on select "Select MEN ESSENTIAL 2" at bounding box center [349, 469] width 555 height 25
select select "1: Object"
click at [72, 458] on select "Select MEN ESSENTIAL 2" at bounding box center [349, 469] width 555 height 25
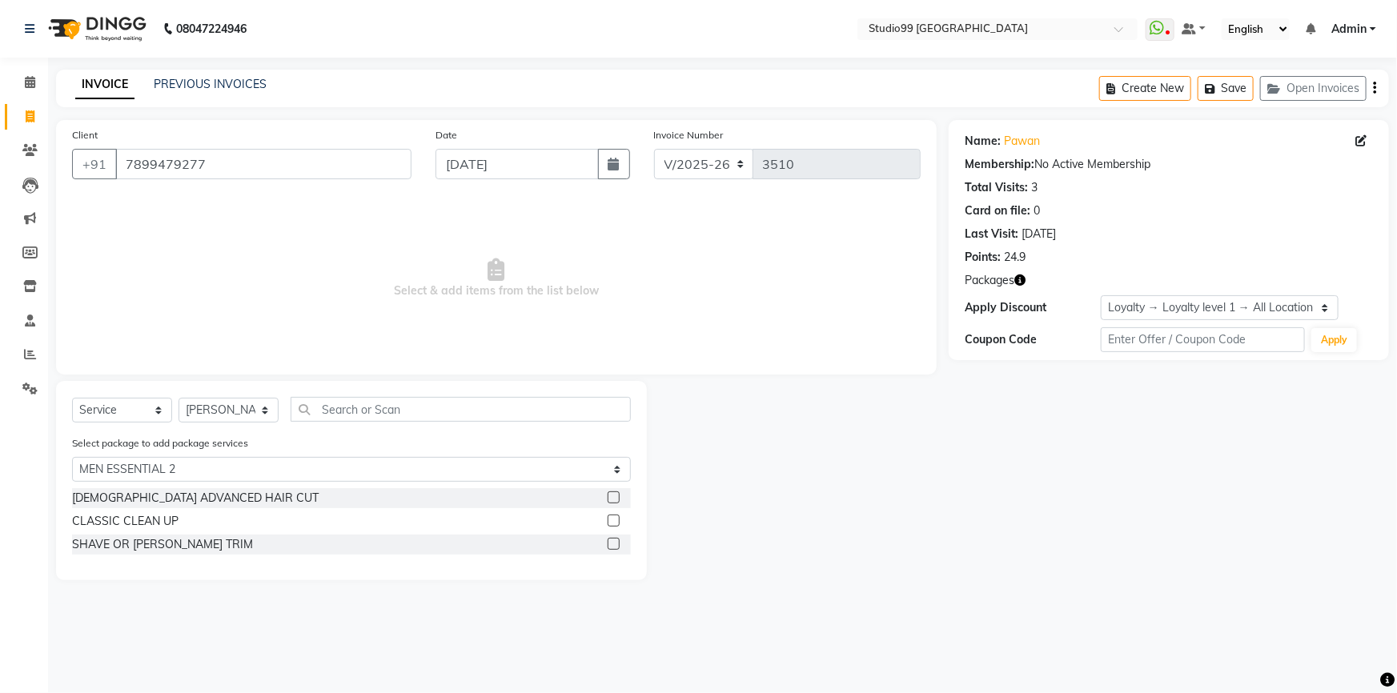
click at [615, 500] on label at bounding box center [614, 498] width 12 height 12
click at [615, 500] on input "checkbox" at bounding box center [613, 498] width 10 height 10
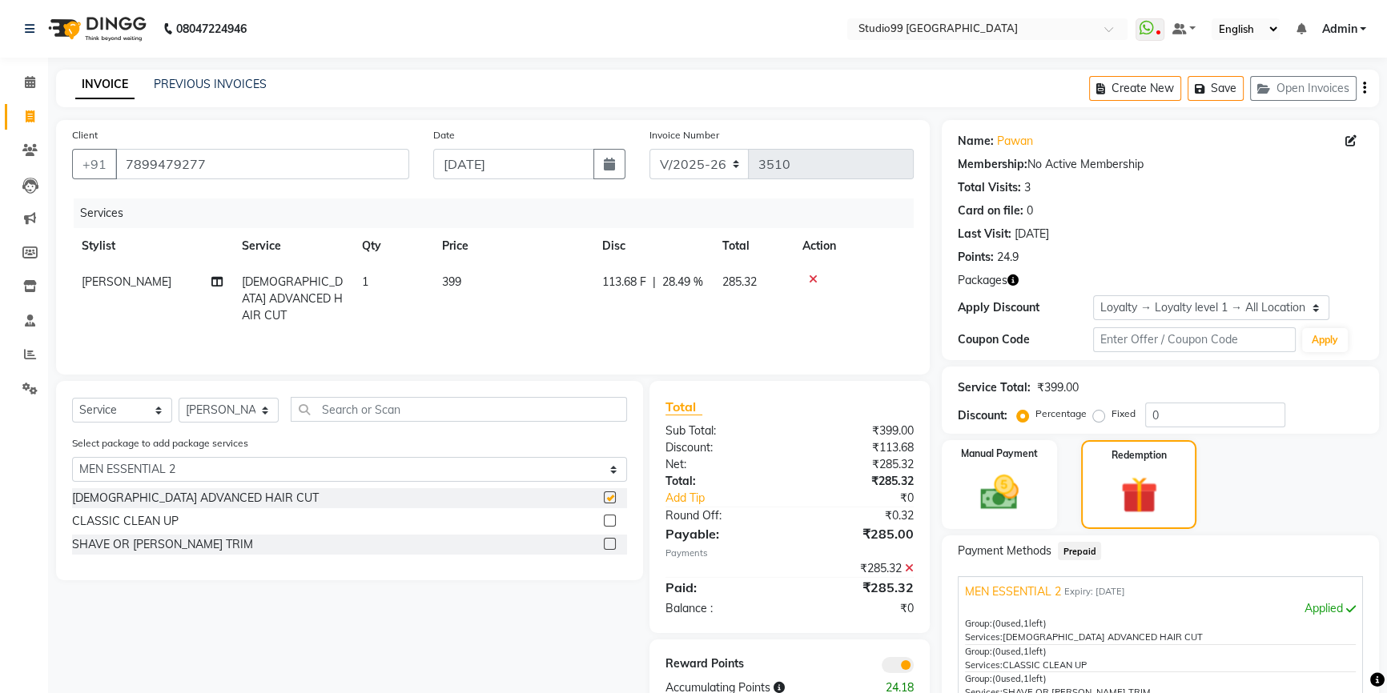
checkbox input "false"
click at [610, 525] on label at bounding box center [610, 521] width 12 height 12
click at [610, 525] on input "checkbox" at bounding box center [609, 521] width 10 height 10
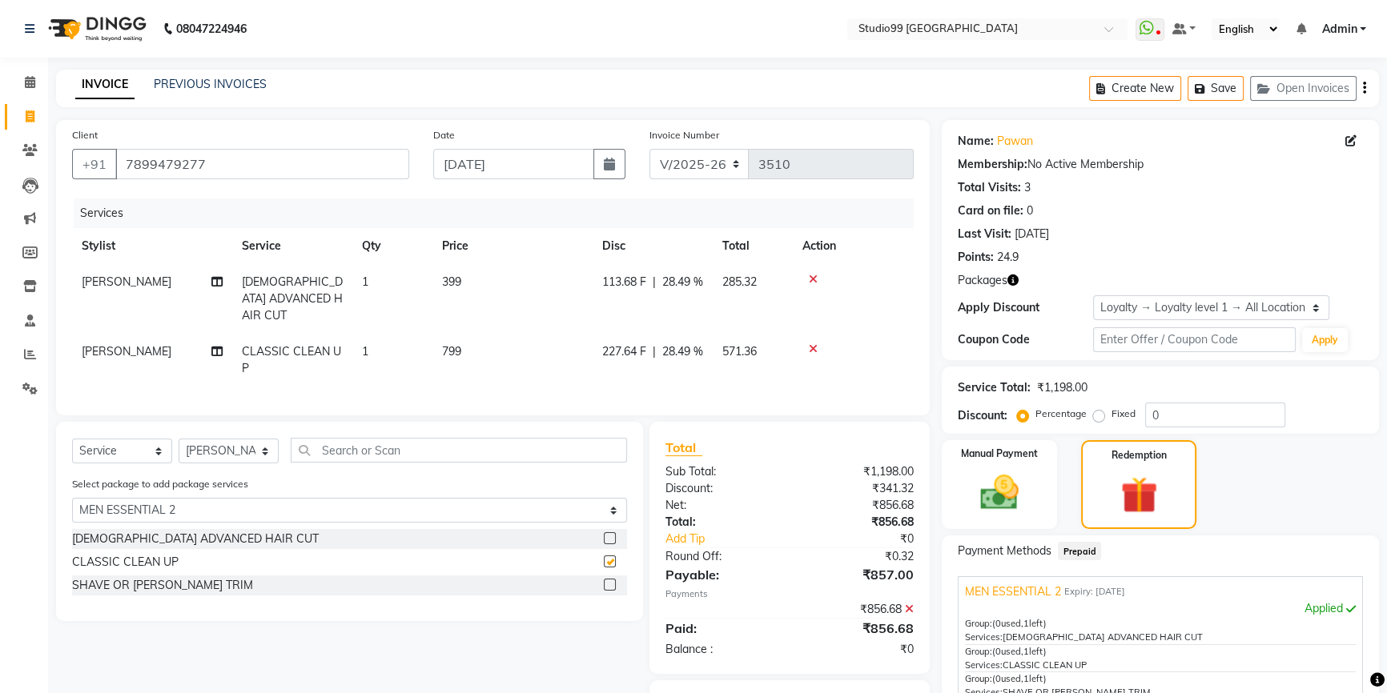
checkbox input "false"
click at [609, 579] on label at bounding box center [610, 585] width 12 height 12
click at [609, 581] on input "checkbox" at bounding box center [609, 586] width 10 height 10
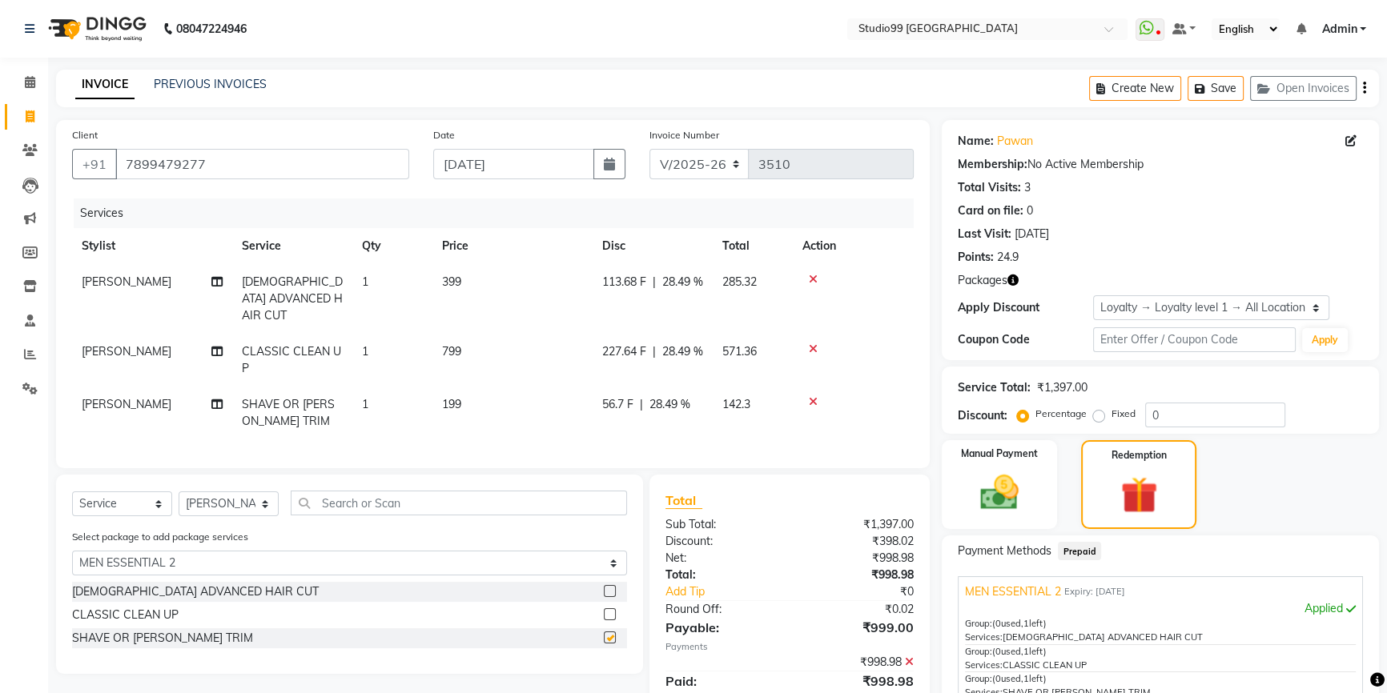
checkbox input "false"
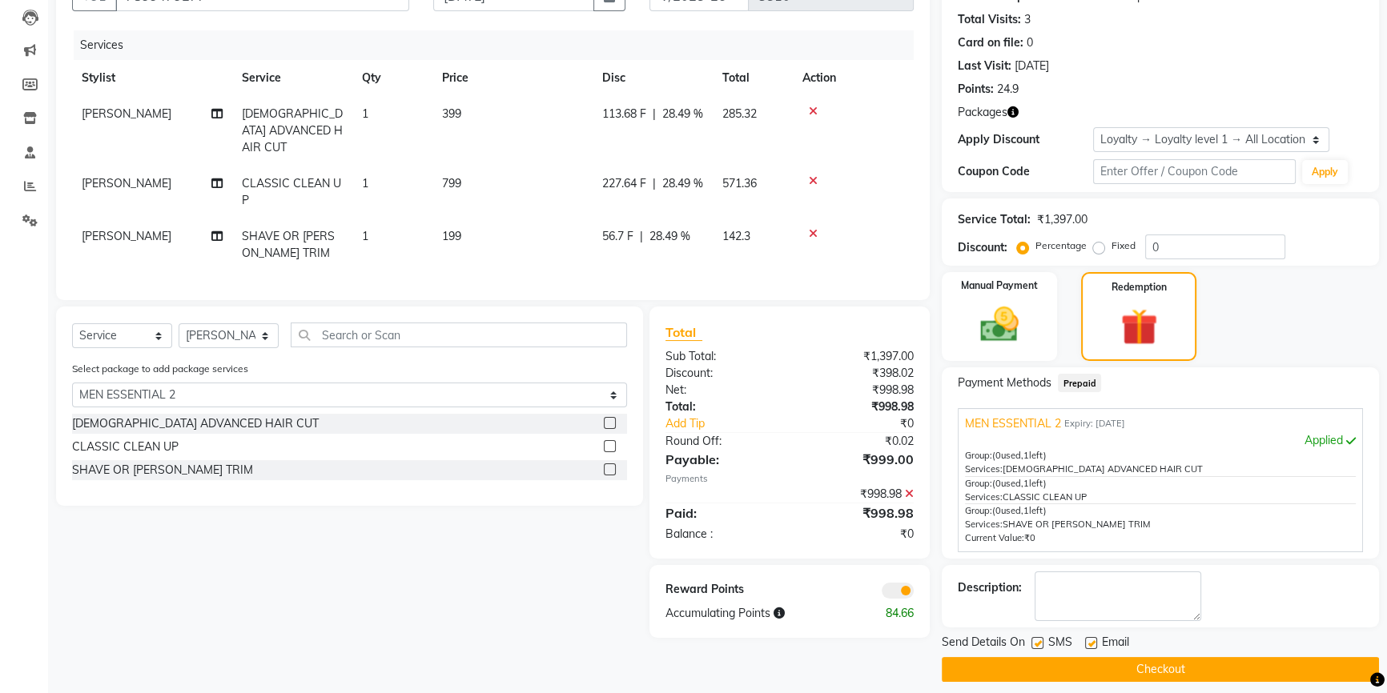
scroll to position [179, 0]
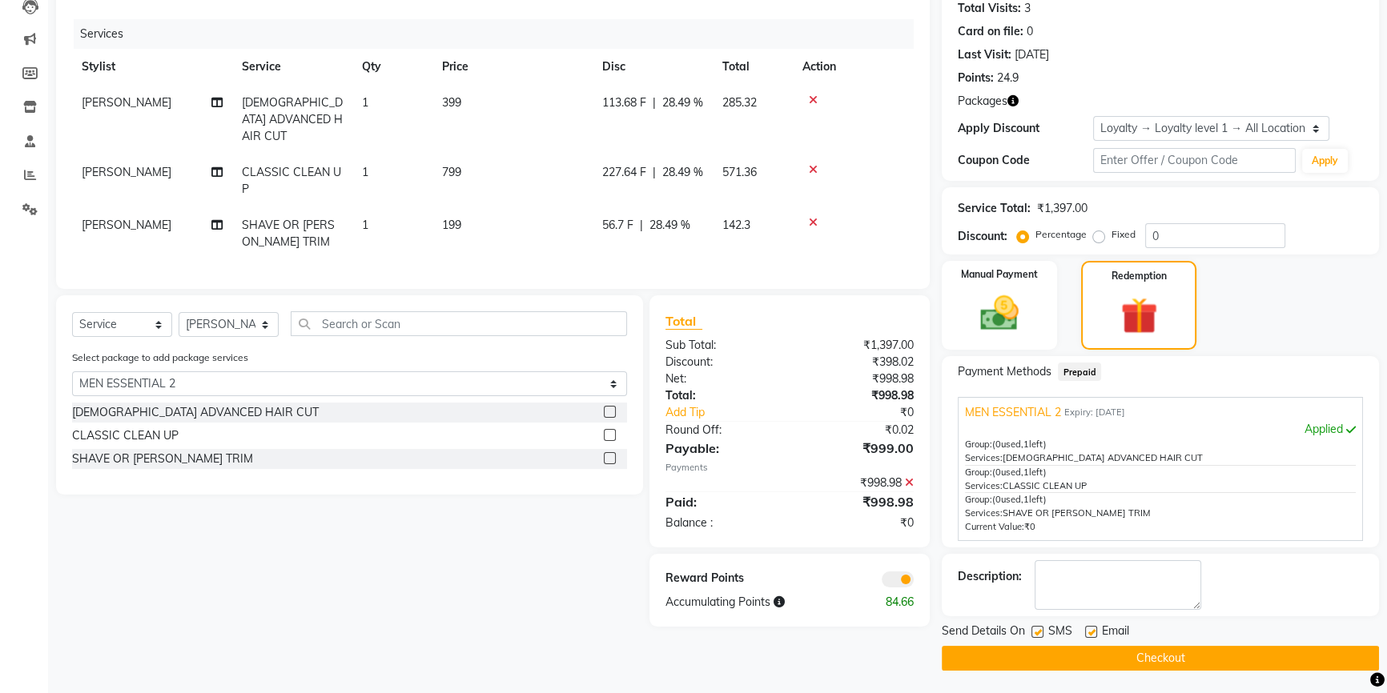
click at [1089, 657] on button "Checkout" at bounding box center [1160, 658] width 437 height 25
